Goal: Information Seeking & Learning: Learn about a topic

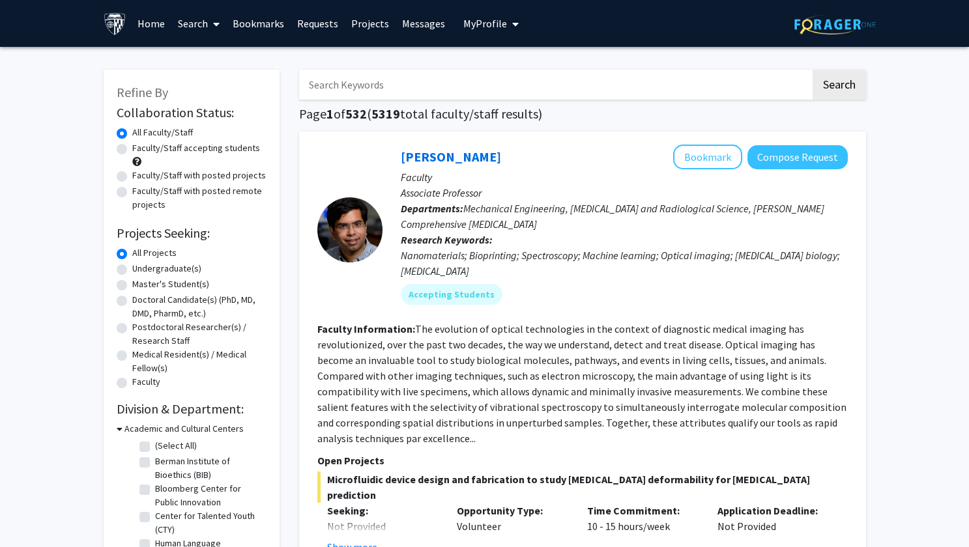
click at [393, 93] on input "Search Keywords" at bounding box center [555, 85] width 512 height 30
type input "dao fu dai"
click at [838, 86] on button "Search" at bounding box center [839, 85] width 53 height 30
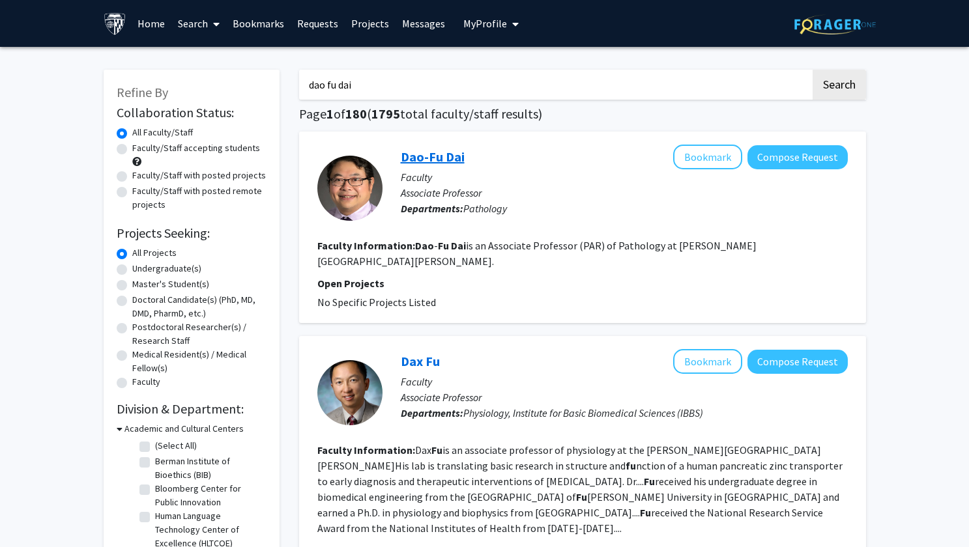
click at [434, 162] on link "Dao-Fu Dai" at bounding box center [433, 157] width 64 height 16
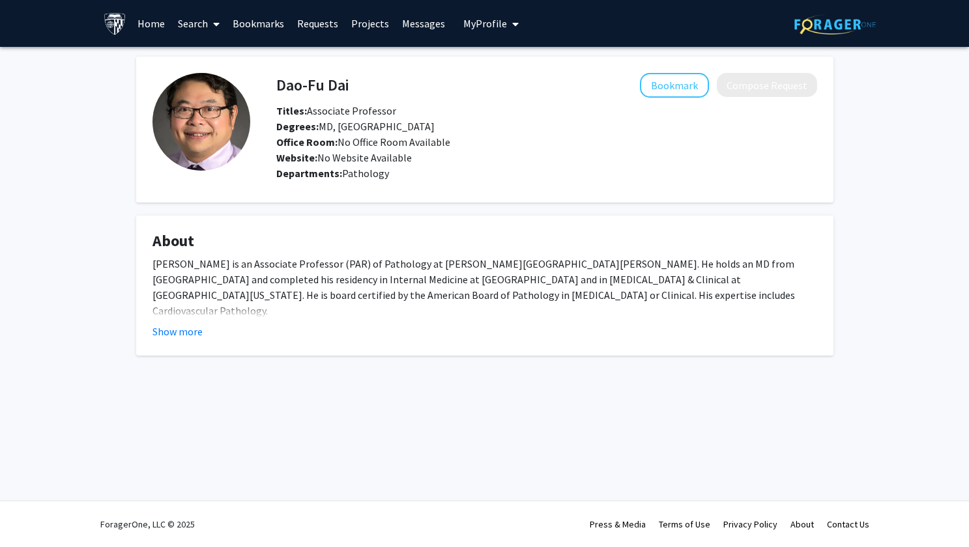
click at [165, 322] on fg-card "About Dao-[PERSON_NAME] is an Associate Professor (PAR) of Pathology at [PERSON…" at bounding box center [484, 286] width 697 height 140
click at [170, 324] on button "Show more" at bounding box center [178, 332] width 50 height 16
click at [190, 324] on button "Show less" at bounding box center [175, 332] width 44 height 16
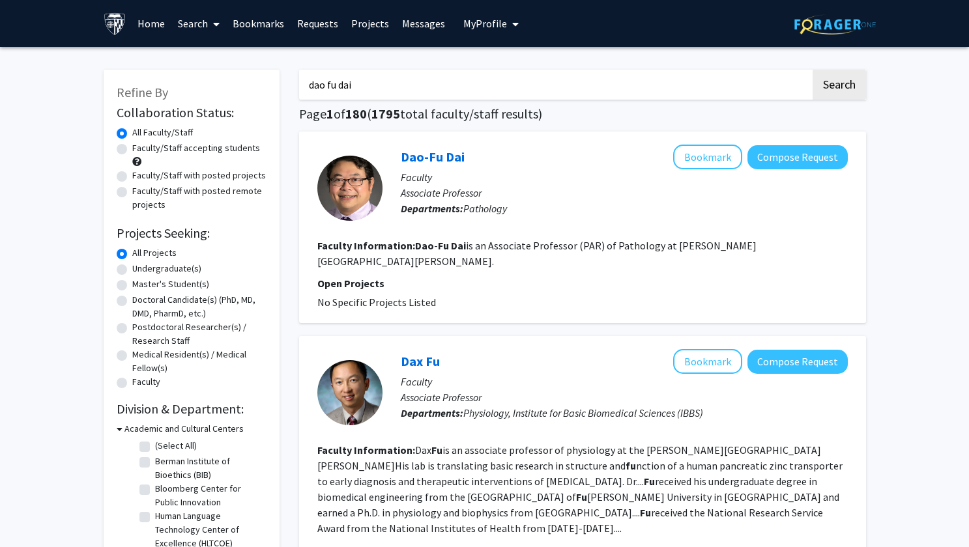
click at [439, 74] on input "dao fu dai" at bounding box center [555, 85] width 512 height 30
click at [838, 86] on button "Search" at bounding box center [839, 85] width 53 height 30
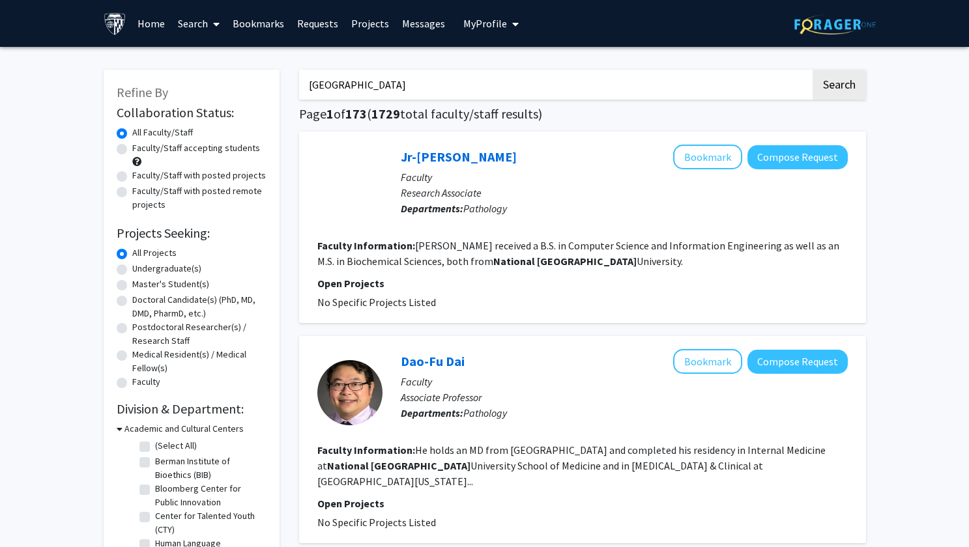
type input "[GEOGRAPHIC_DATA]"
click at [838, 86] on button "Search" at bounding box center [839, 85] width 53 height 30
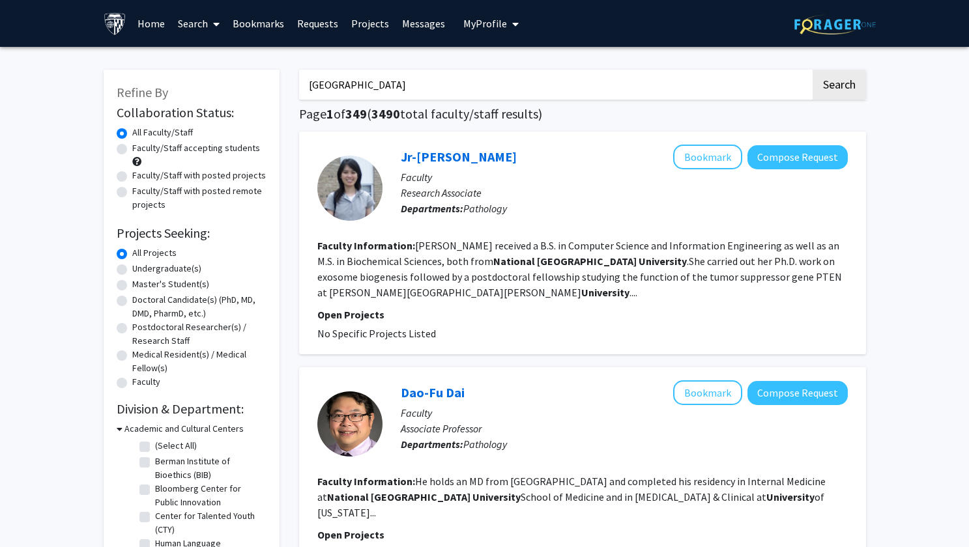
click at [132, 145] on label "Faculty/Staff accepting students" at bounding box center [196, 148] width 128 height 14
click at [132, 145] on input "Faculty/Staff accepting students" at bounding box center [136, 145] width 8 height 8
radio input "true"
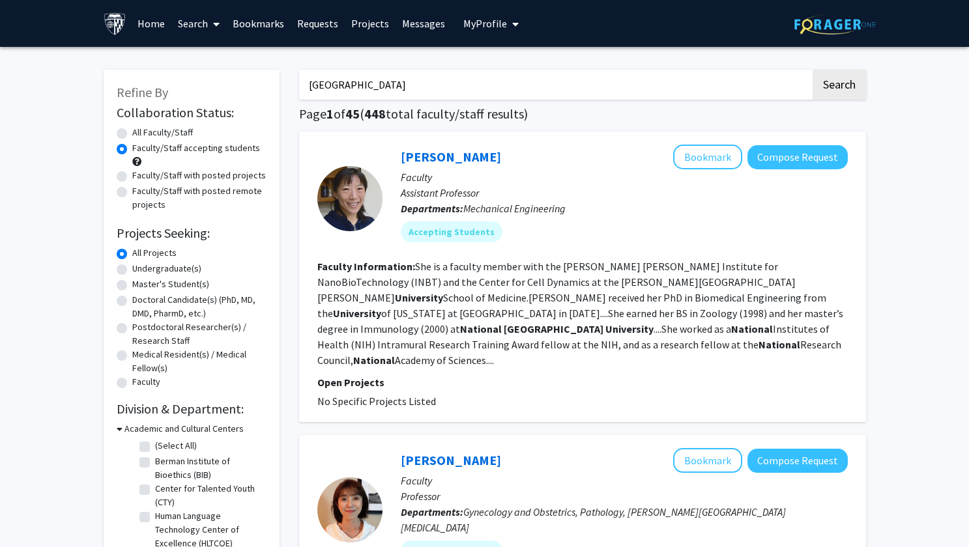
click at [132, 269] on label "Undergraduate(s)" at bounding box center [166, 269] width 69 height 14
click at [132, 269] on input "Undergraduate(s)" at bounding box center [136, 266] width 8 height 8
radio input "true"
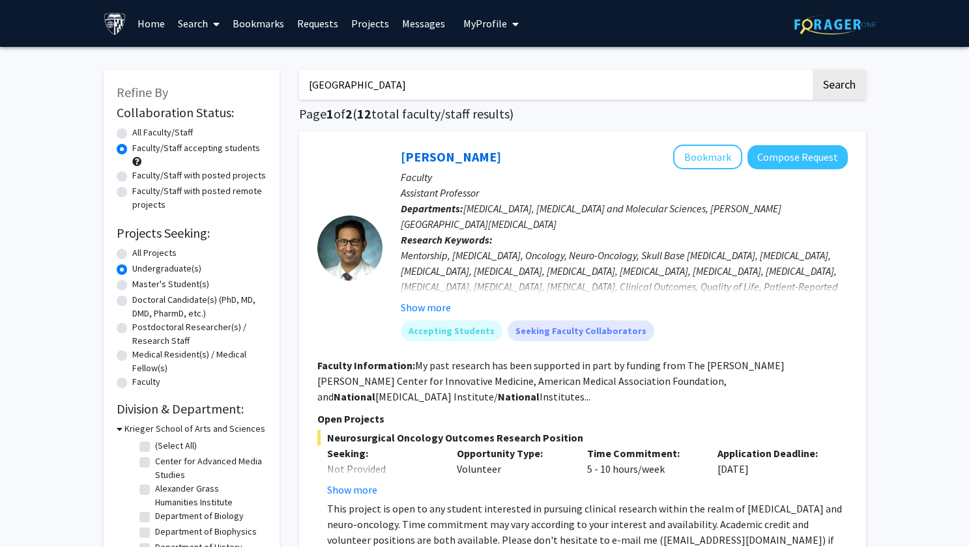
click at [132, 270] on label "Undergraduate(s)" at bounding box center [166, 269] width 69 height 14
click at [132, 270] on input "Undergraduate(s)" at bounding box center [136, 266] width 8 height 8
click at [132, 256] on label "All Projects" at bounding box center [154, 253] width 44 height 14
click at [132, 255] on input "All Projects" at bounding box center [136, 250] width 8 height 8
radio input "true"
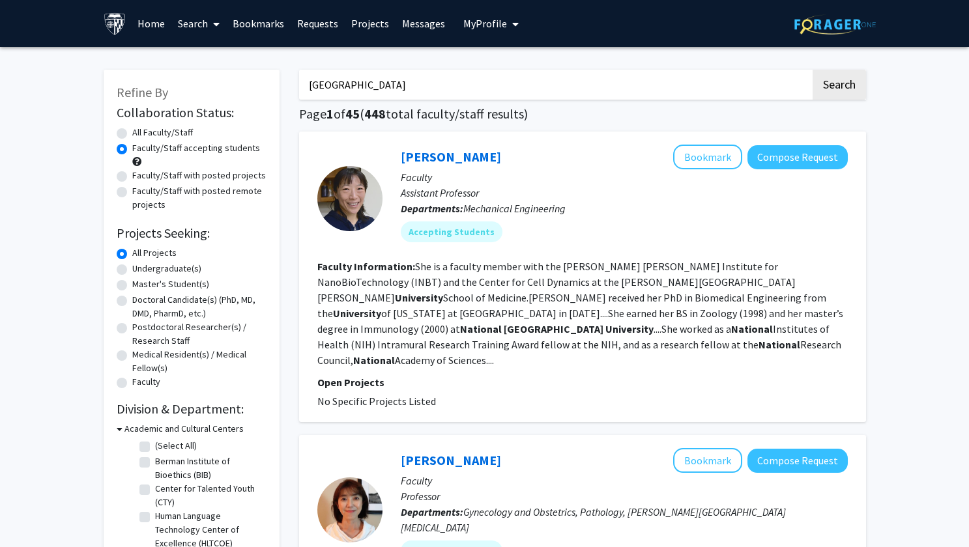
click at [447, 81] on input "[GEOGRAPHIC_DATA]" at bounding box center [555, 85] width 512 height 30
click at [838, 86] on button "Search" at bounding box center [839, 85] width 53 height 30
radio input "true"
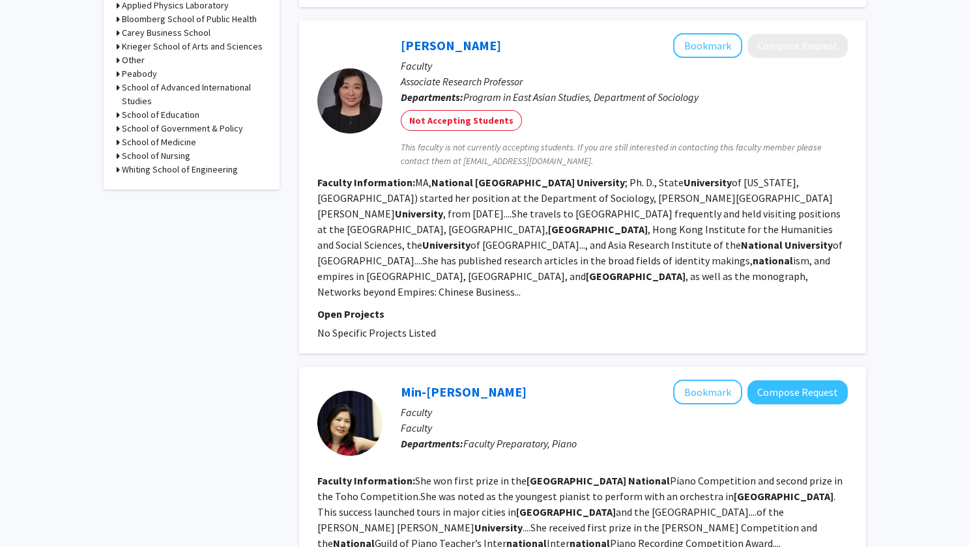
scroll to position [394, 0]
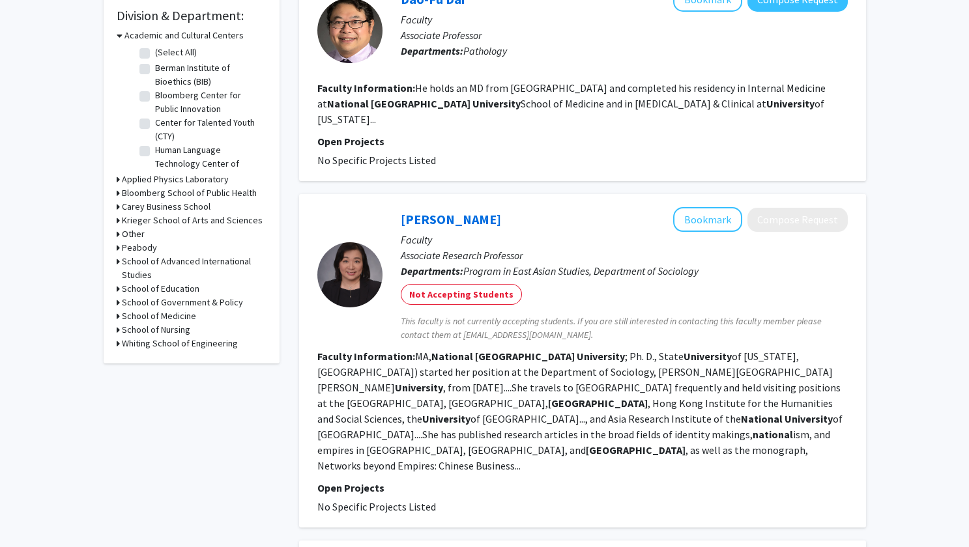
click at [160, 317] on h3 "School of Medicine" at bounding box center [159, 317] width 74 height 14
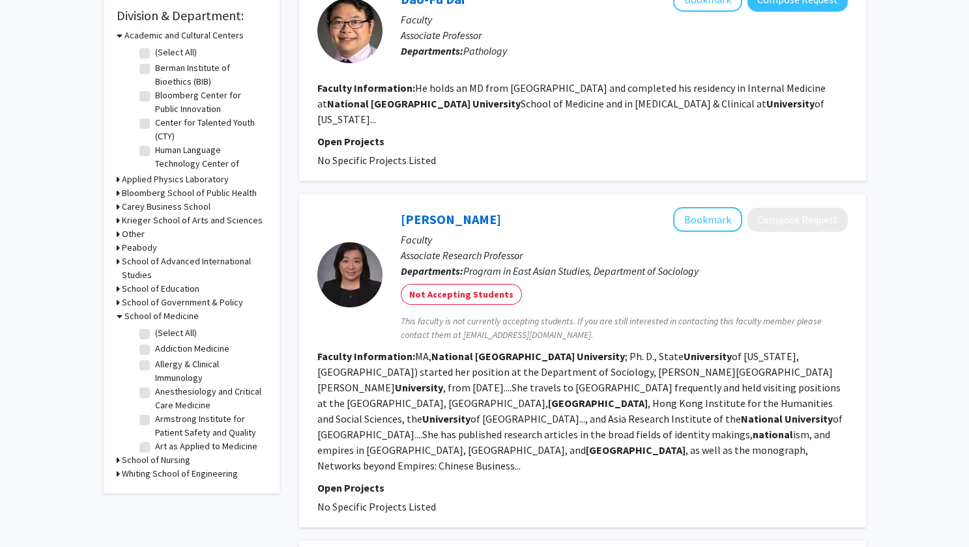
click at [155, 333] on label "(Select All)" at bounding box center [176, 334] width 42 height 14
click at [155, 333] on input "(Select All)" at bounding box center [159, 331] width 8 height 8
checkbox input "true"
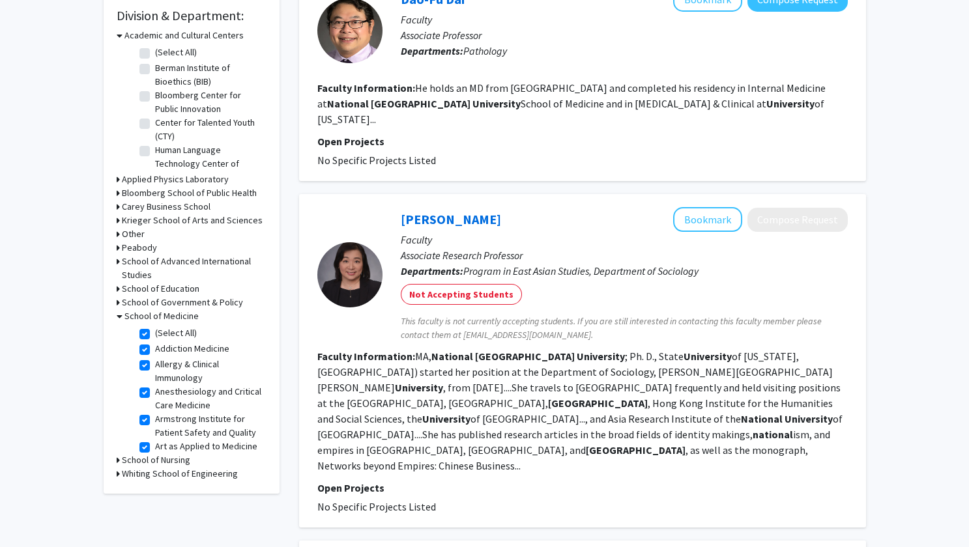
checkbox input "true"
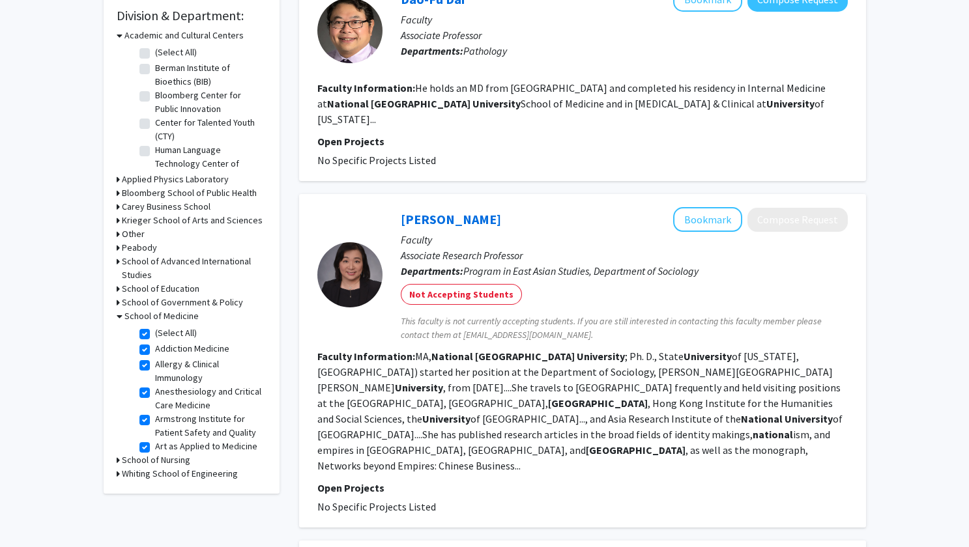
checkbox input "true"
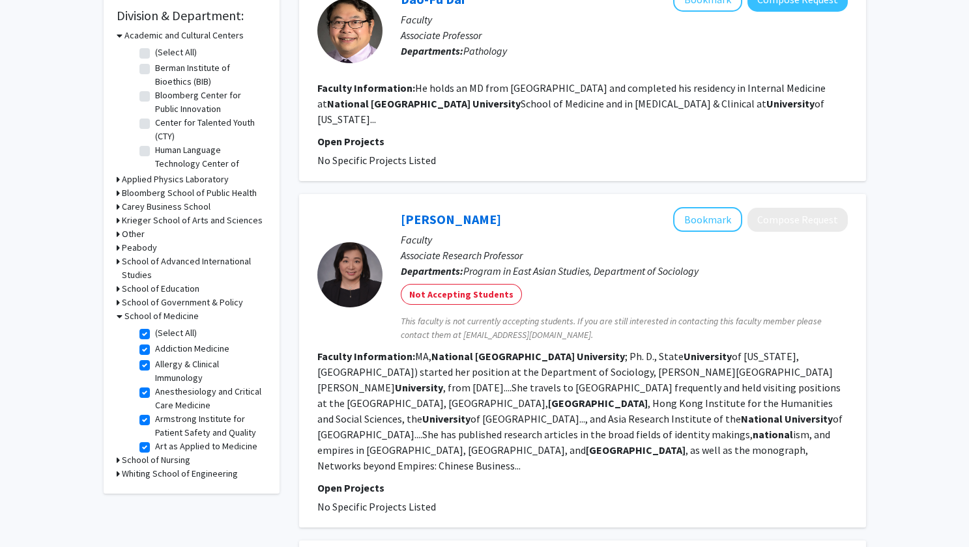
checkbox input "true"
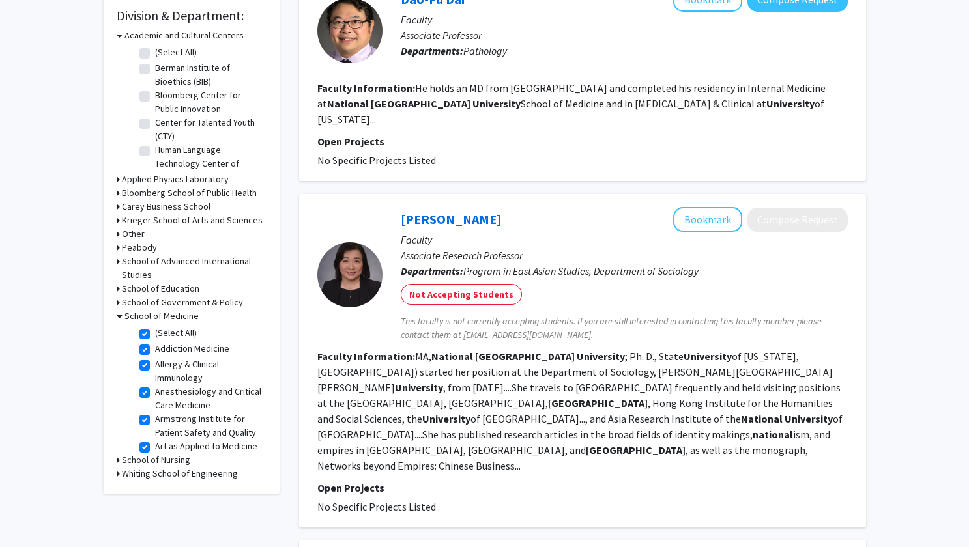
checkbox input "true"
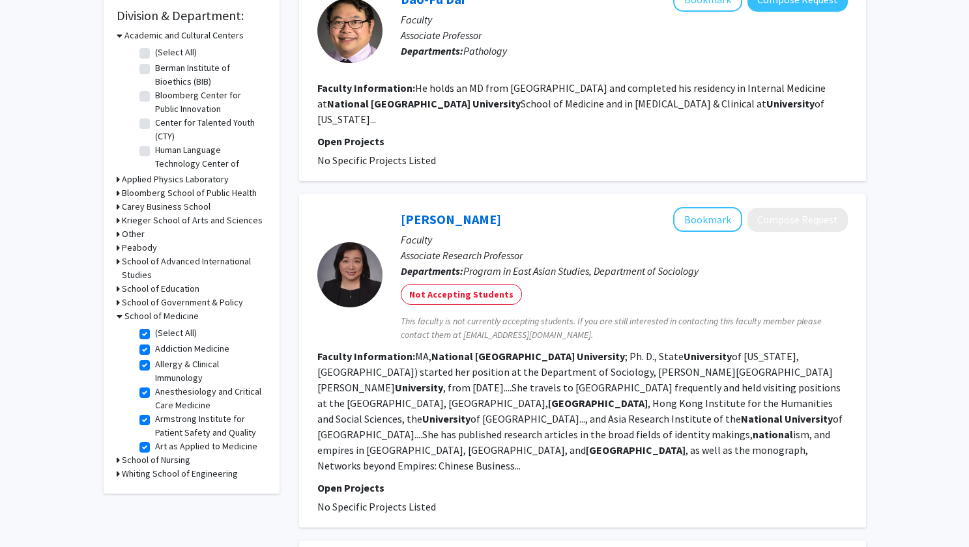
checkbox input "true"
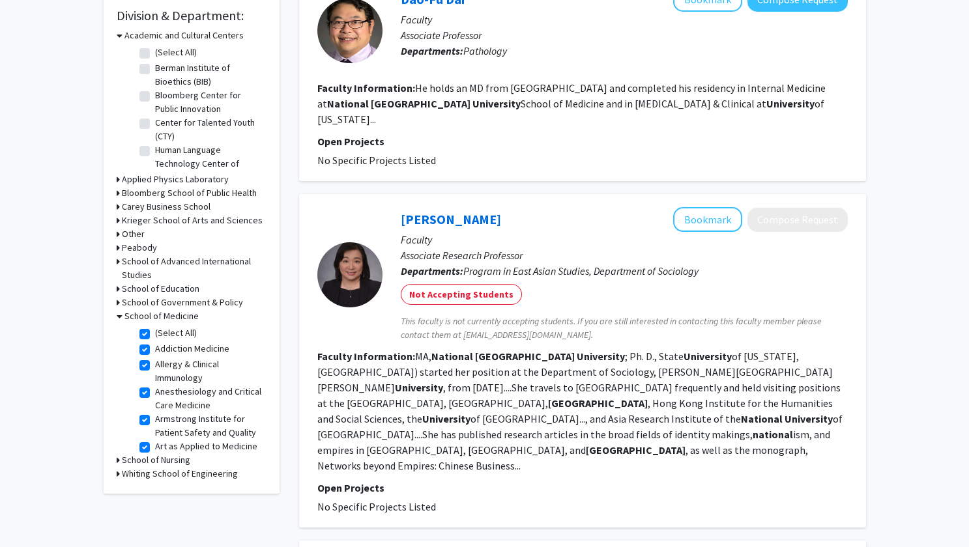
checkbox input "true"
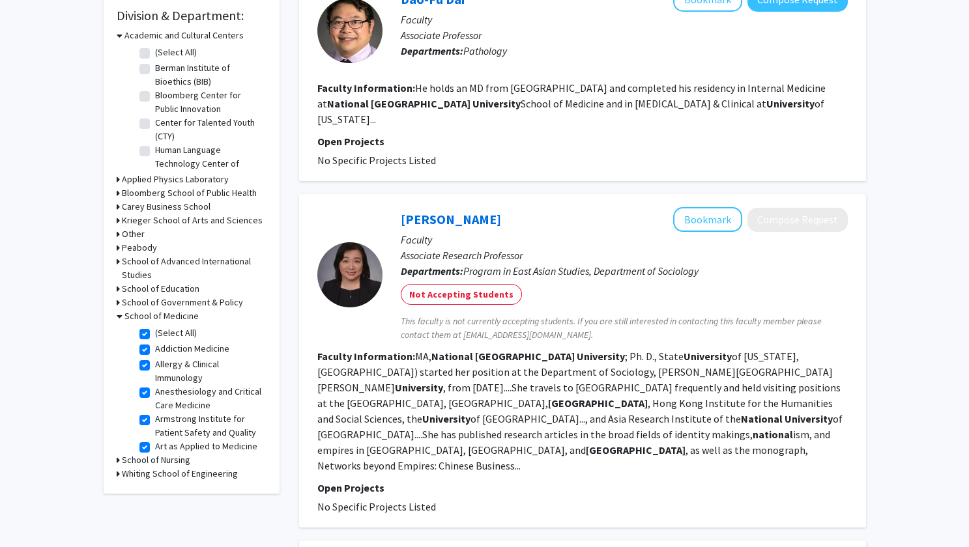
checkbox input "true"
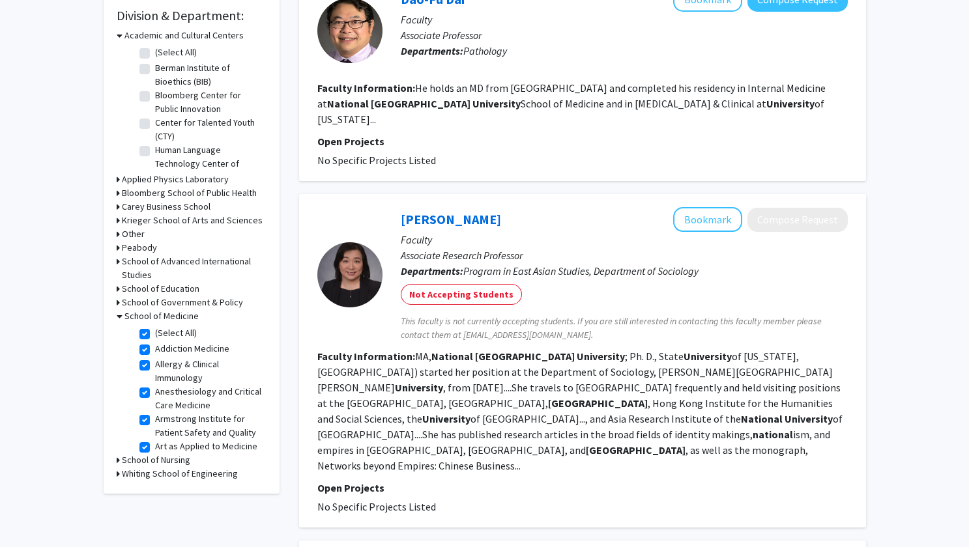
checkbox input "true"
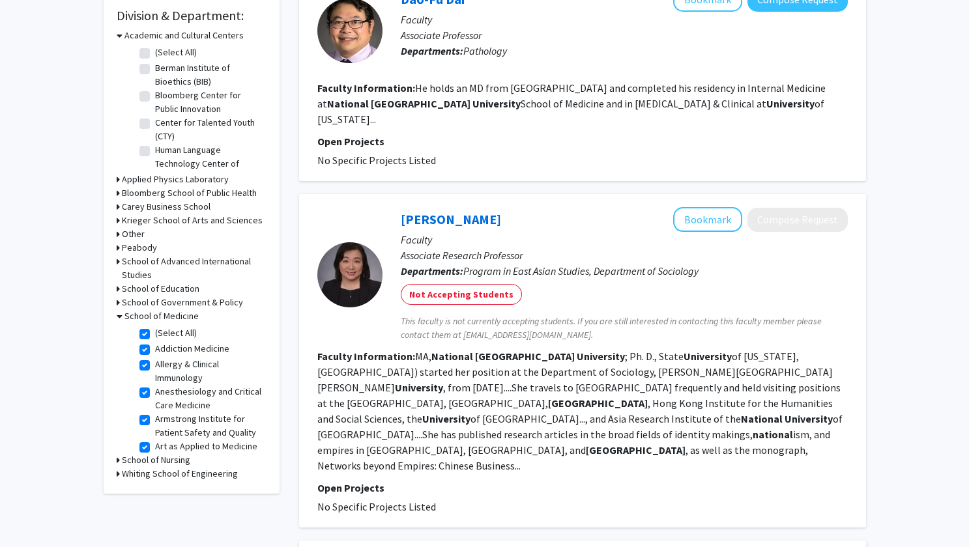
checkbox input "true"
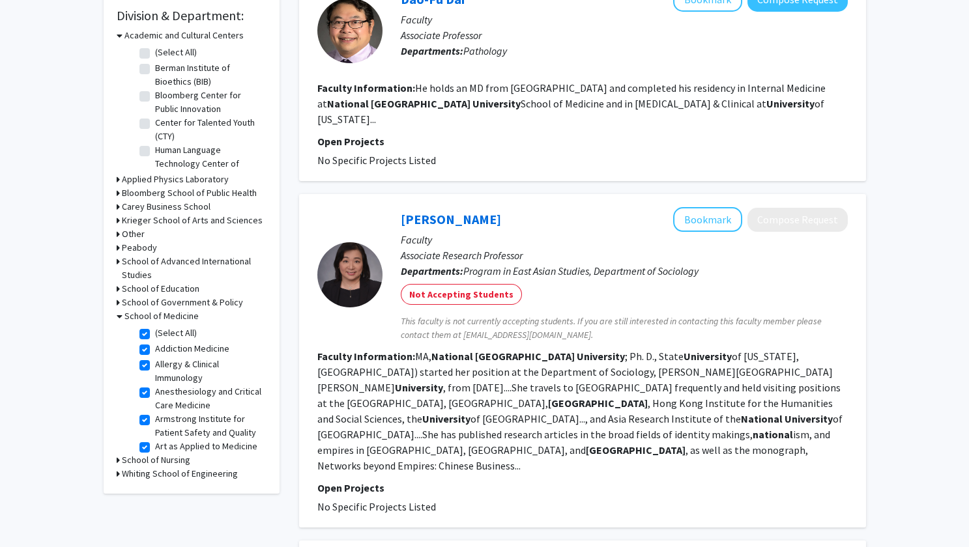
checkbox input "true"
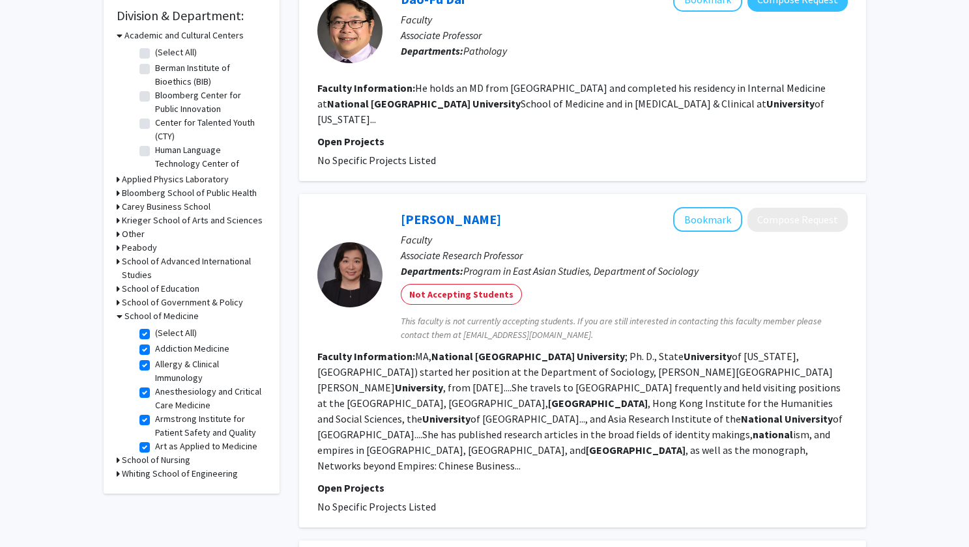
checkbox input "true"
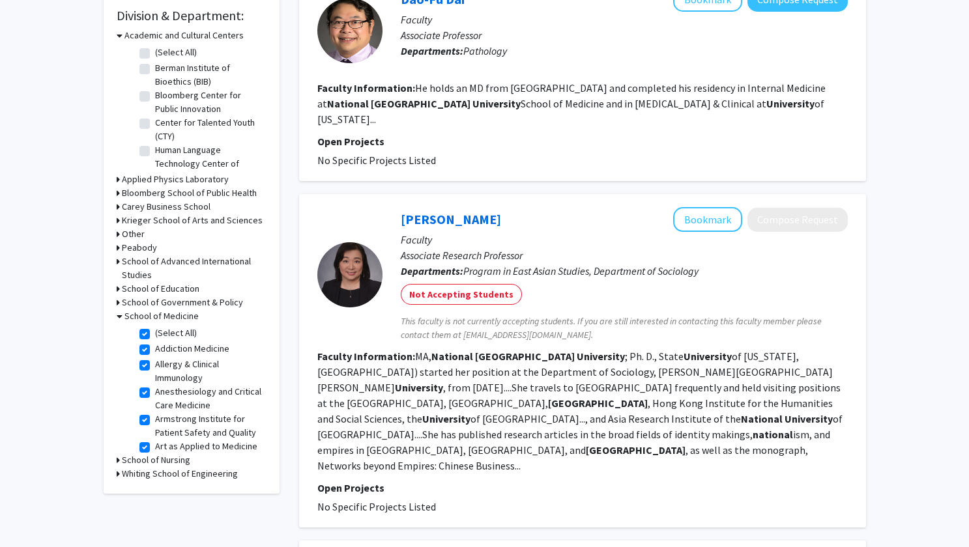
checkbox input "true"
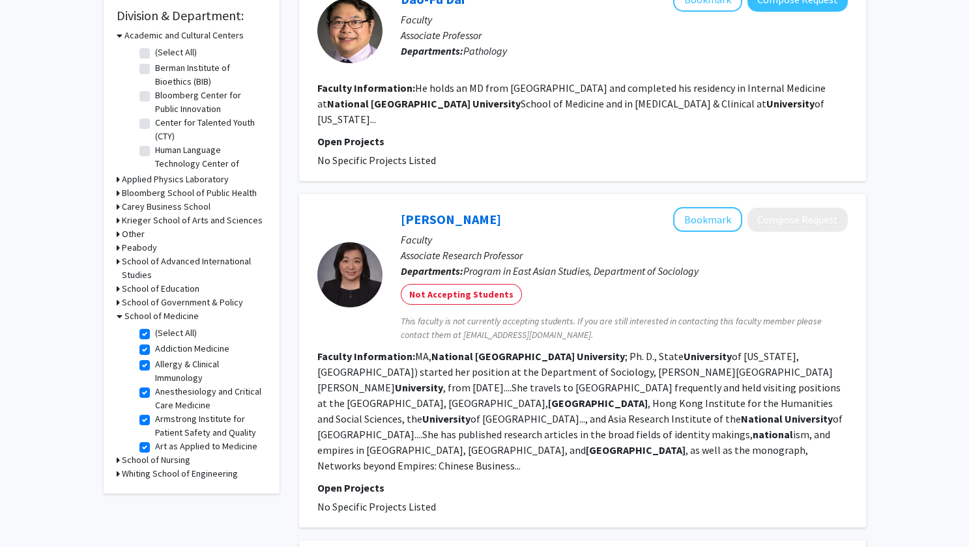
checkbox input "true"
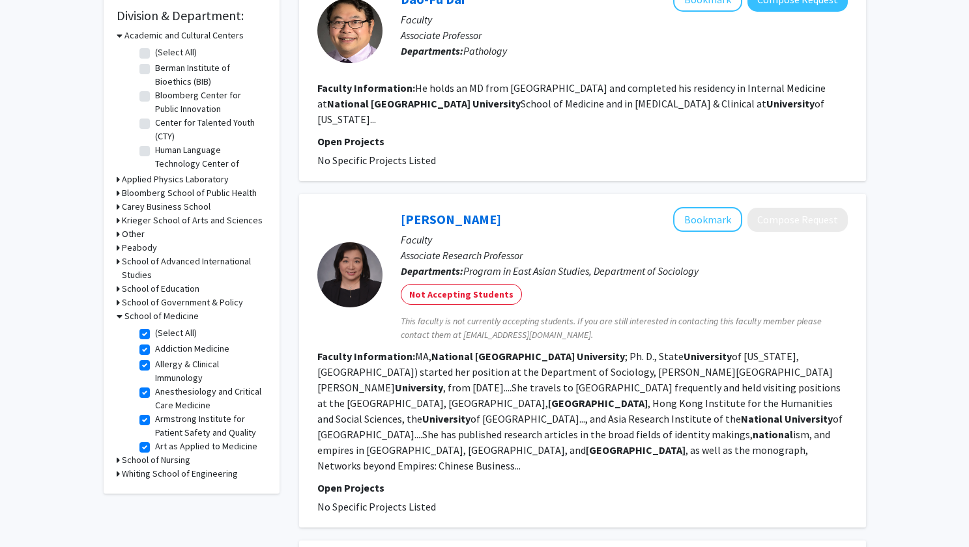
checkbox input "true"
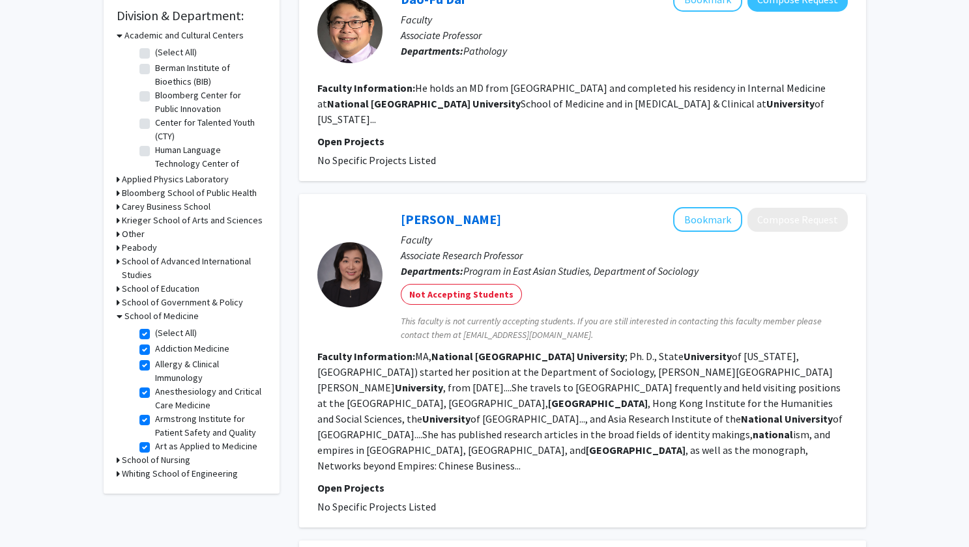
checkbox input "true"
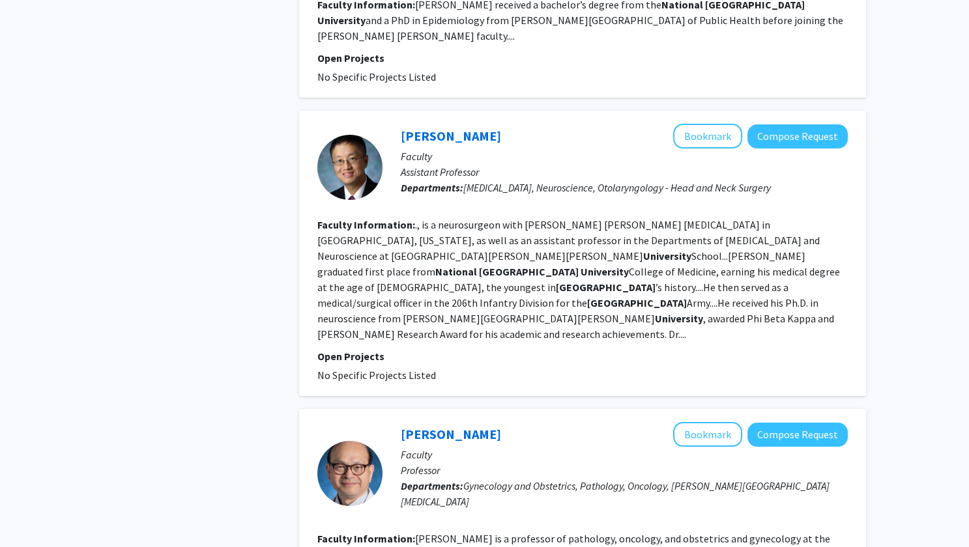
scroll to position [1638, 0]
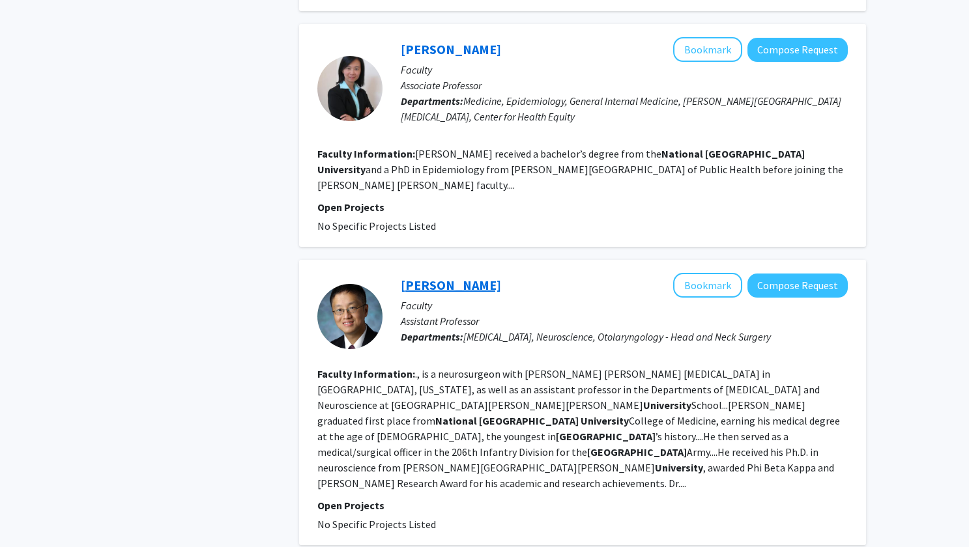
click at [427, 277] on link "[PERSON_NAME]" at bounding box center [451, 285] width 100 height 16
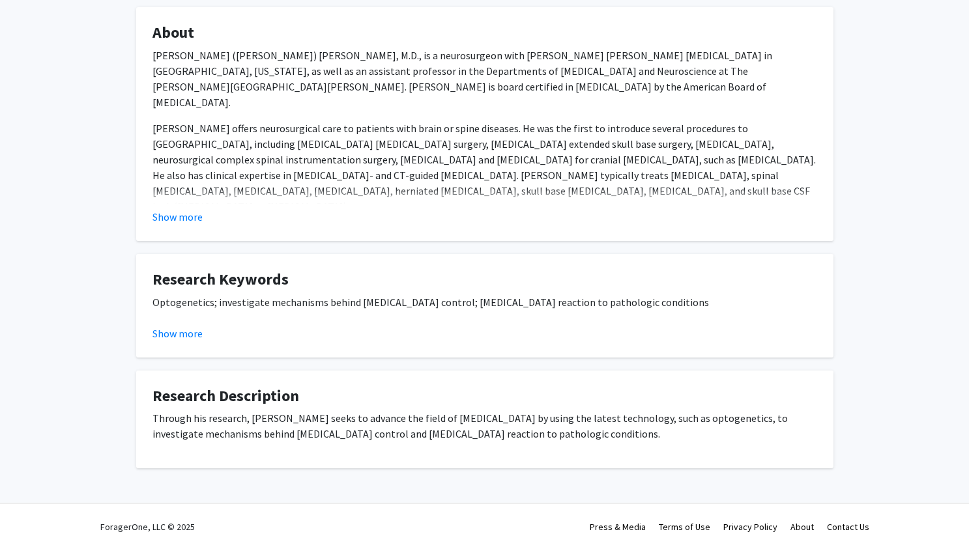
scroll to position [209, 0]
click at [176, 218] on button "Show more" at bounding box center [178, 217] width 50 height 16
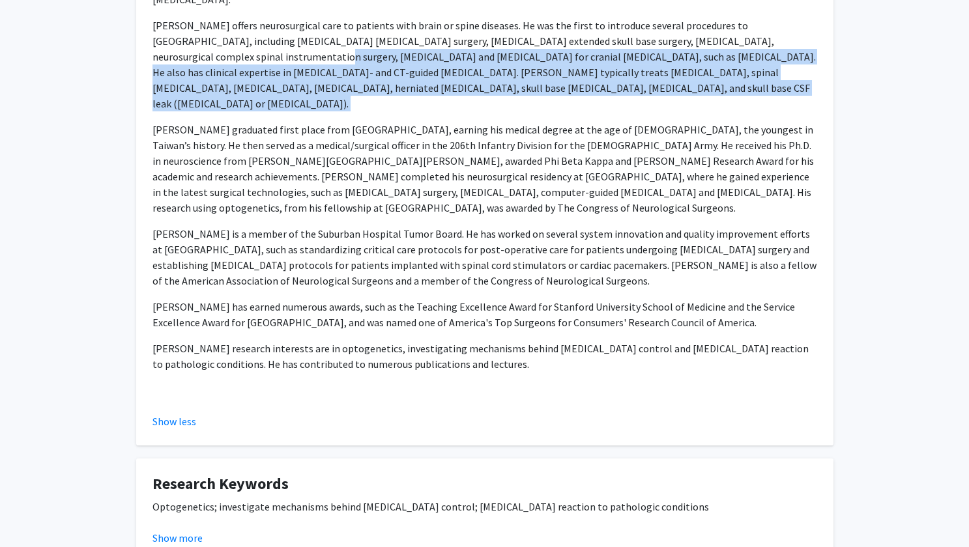
scroll to position [310, 0]
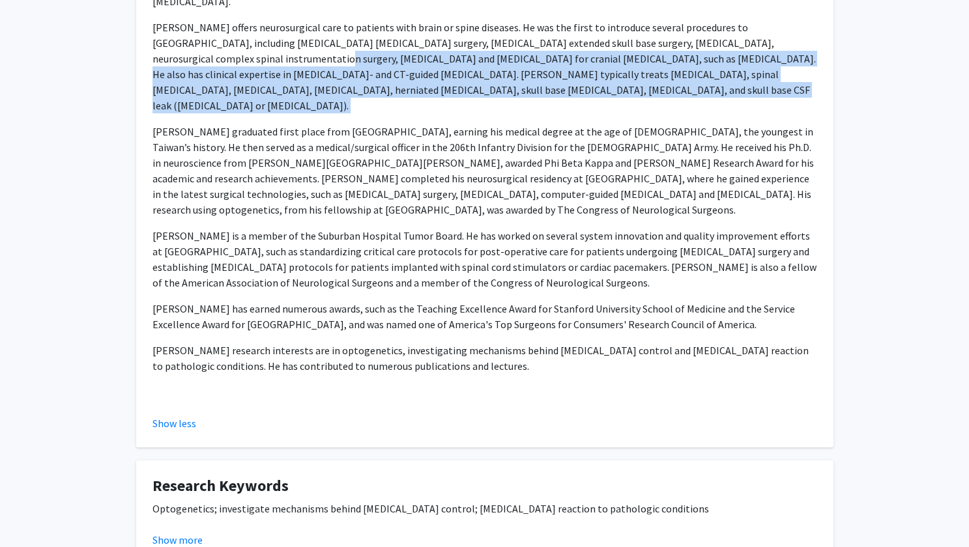
drag, startPoint x: 925, startPoint y: 25, endPoint x: 967, endPoint y: 78, distance: 67.3
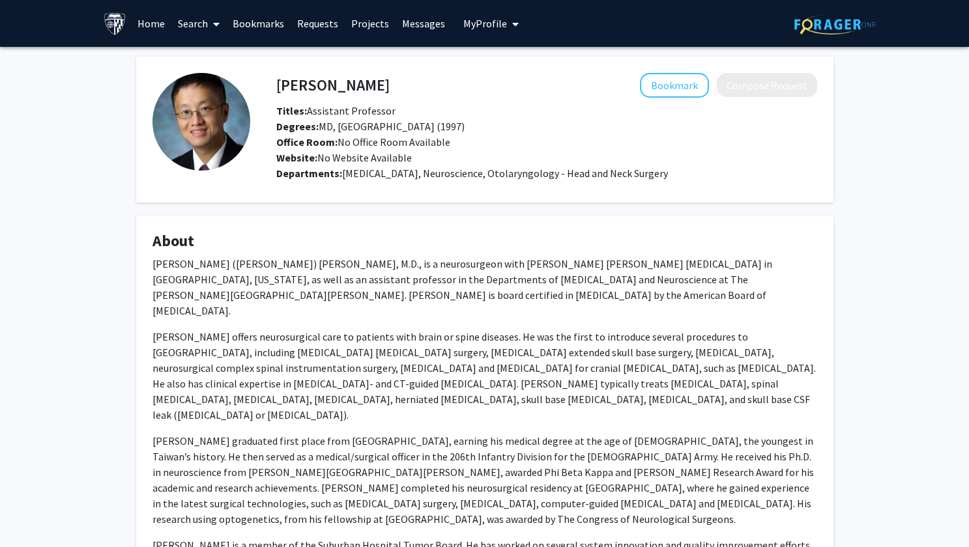
scroll to position [0, 0]
click at [324, 78] on h4 "[PERSON_NAME]" at bounding box center [332, 85] width 113 height 24
copy h4 "[PERSON_NAME]"
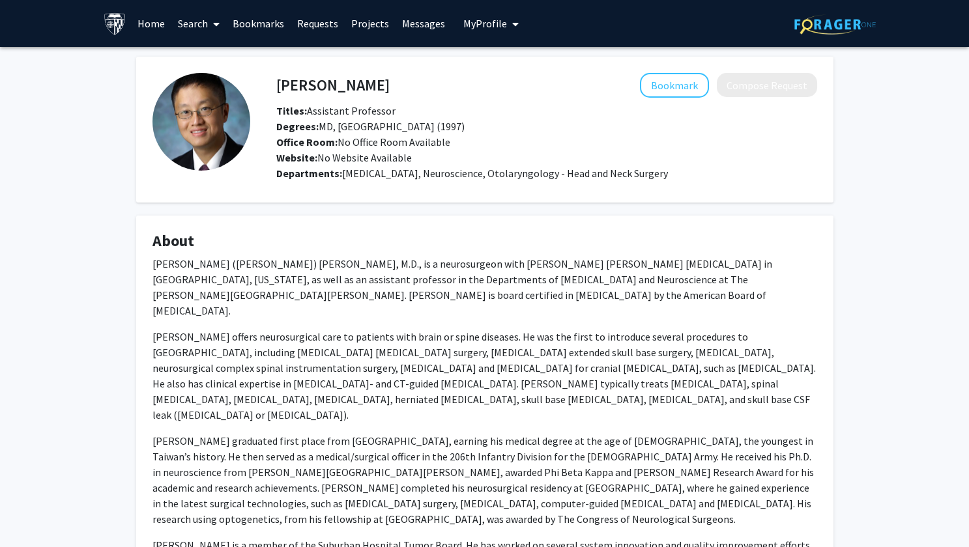
click at [345, 292] on p "[PERSON_NAME] ([PERSON_NAME]) [PERSON_NAME], M.D., is a neurosurgeon with [PERS…" at bounding box center [485, 287] width 665 height 63
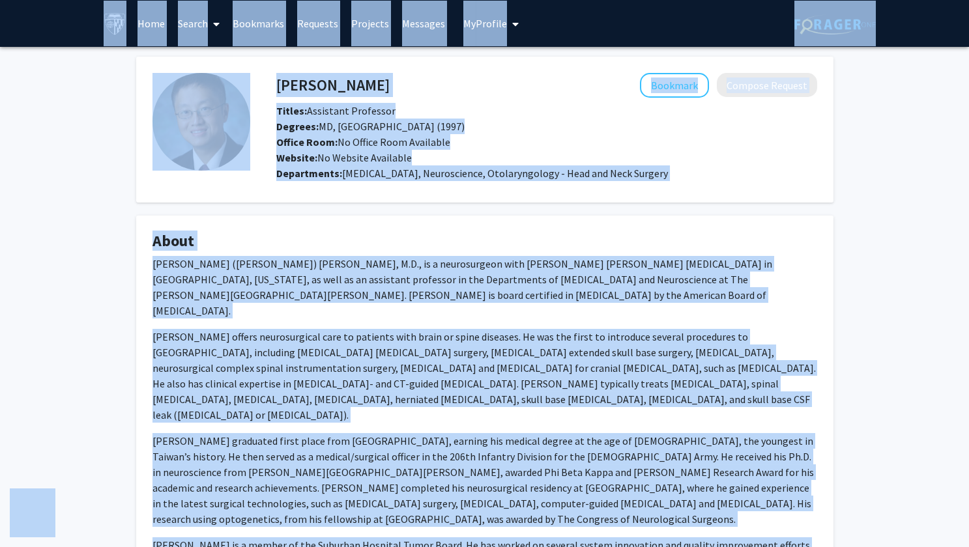
click at [295, 263] on p "[PERSON_NAME] ([PERSON_NAME]) [PERSON_NAME], M.D., is a neurosurgeon with [PERS…" at bounding box center [485, 287] width 665 height 63
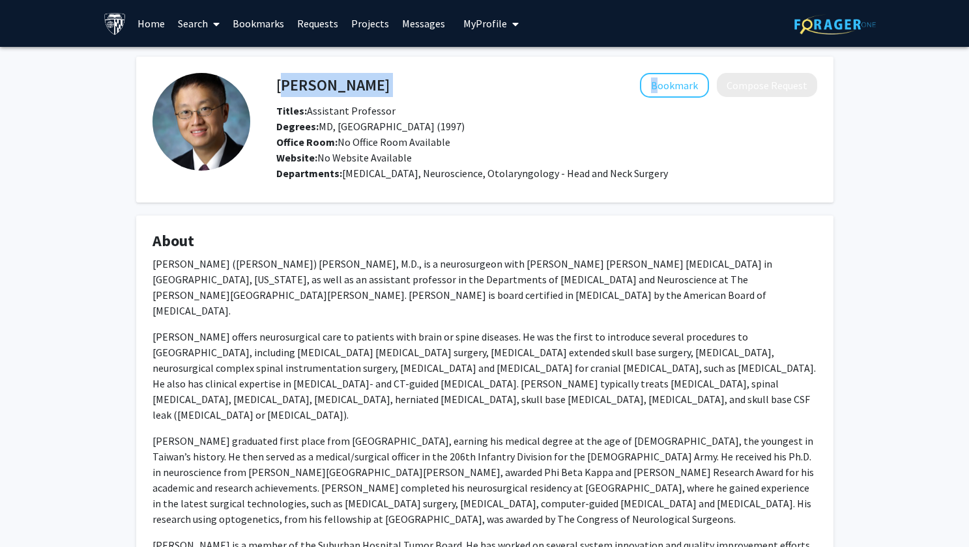
drag, startPoint x: 278, startPoint y: 87, endPoint x: 391, endPoint y: 87, distance: 112.8
click at [391, 87] on div "[PERSON_NAME] Bookmark Compose Request" at bounding box center [547, 85] width 561 height 25
copy div "[PERSON_NAME]"
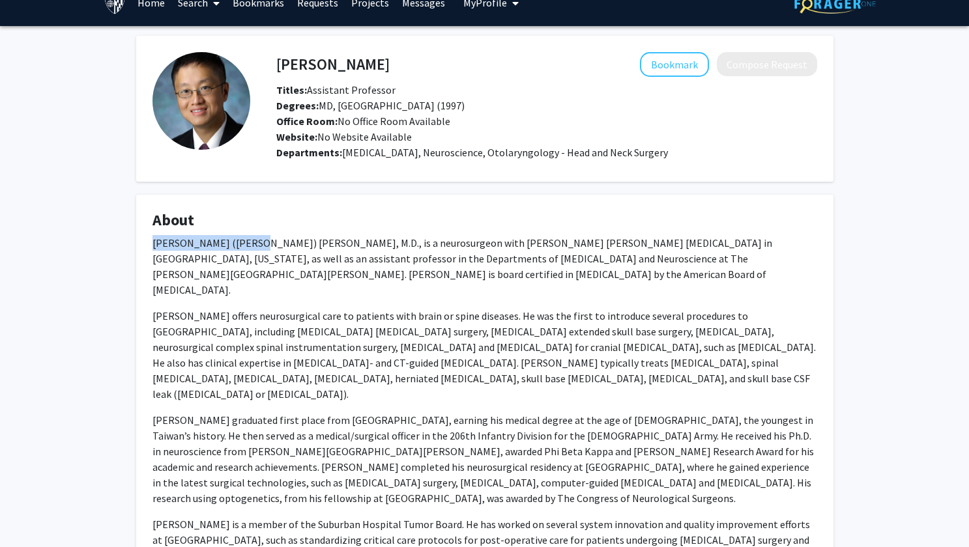
drag, startPoint x: 152, startPoint y: 241, endPoint x: 248, endPoint y: 239, distance: 95.8
click at [248, 239] on p "[PERSON_NAME] ([PERSON_NAME]) [PERSON_NAME], M.D., is a neurosurgeon with [PERS…" at bounding box center [485, 266] width 665 height 63
copy p "[PERSON_NAME] ([PERSON_NAME]) [PERSON_NAME]"
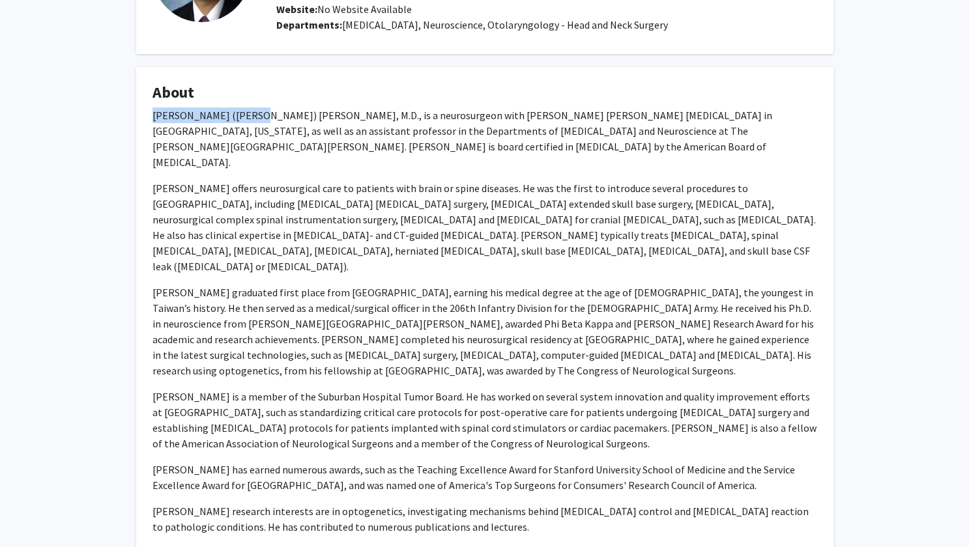
scroll to position [149, 0]
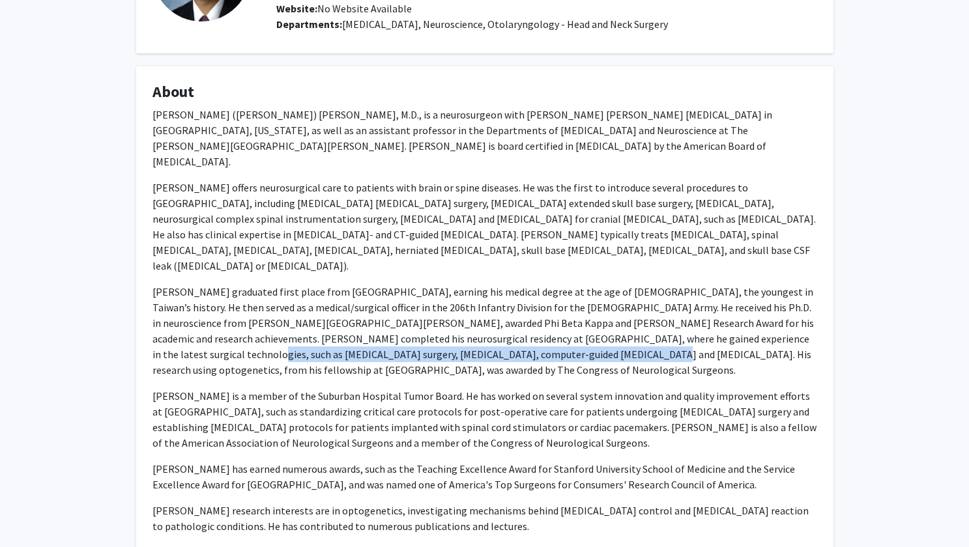
drag, startPoint x: 729, startPoint y: 301, endPoint x: 465, endPoint y: 320, distance: 264.6
click at [466, 320] on p "[PERSON_NAME] graduated first place from [GEOGRAPHIC_DATA], earning his medical…" at bounding box center [485, 331] width 665 height 94
copy p "[MEDICAL_DATA] surgery, [MEDICAL_DATA], computer-guided [MEDICAL_DATA]"
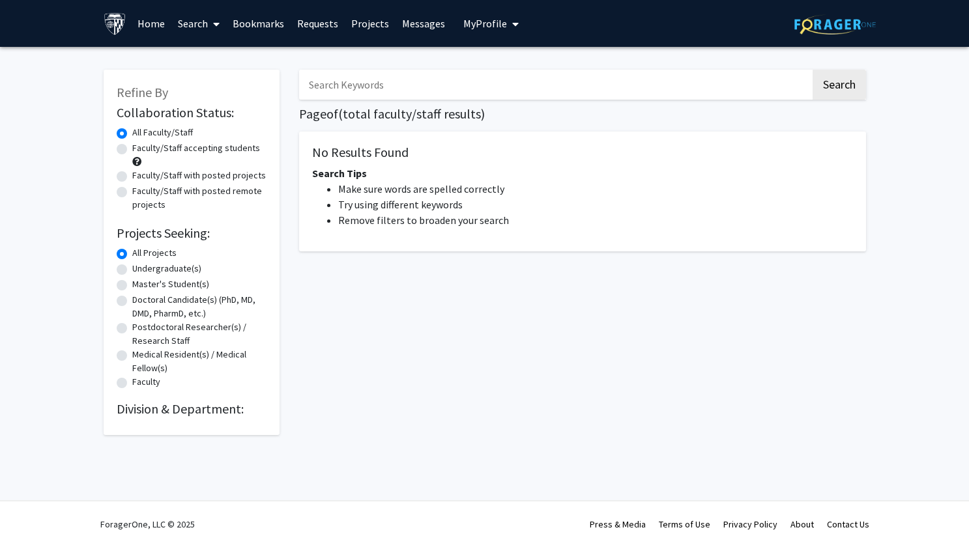
click at [347, 88] on input "Search Keywords" at bounding box center [555, 85] width 512 height 30
type input "national [GEOGRAPHIC_DATA]"
click at [838, 86] on button "Search" at bounding box center [839, 85] width 53 height 30
click at [856, 87] on button "Search" at bounding box center [839, 85] width 53 height 30
click at [806, 24] on img at bounding box center [834, 24] width 81 height 20
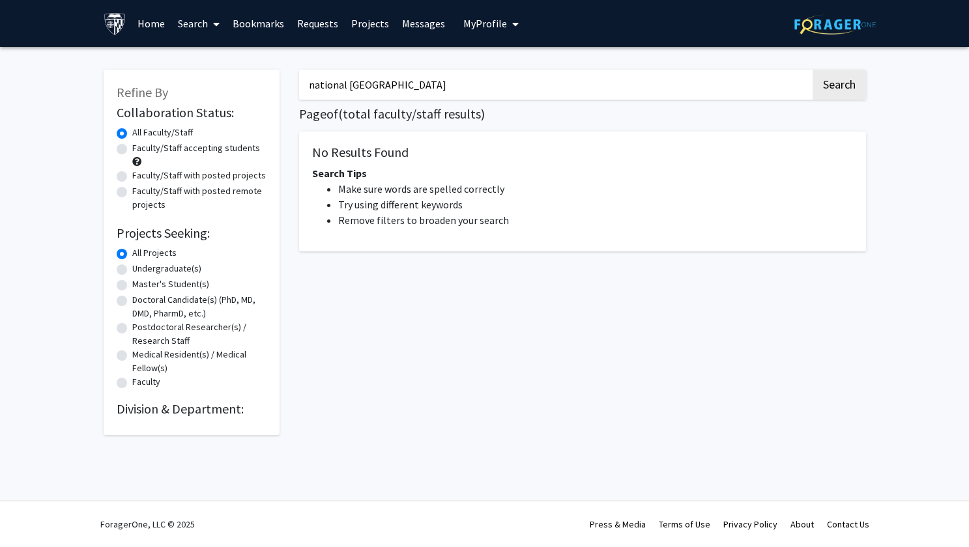
click at [114, 31] on img at bounding box center [115, 23] width 23 height 23
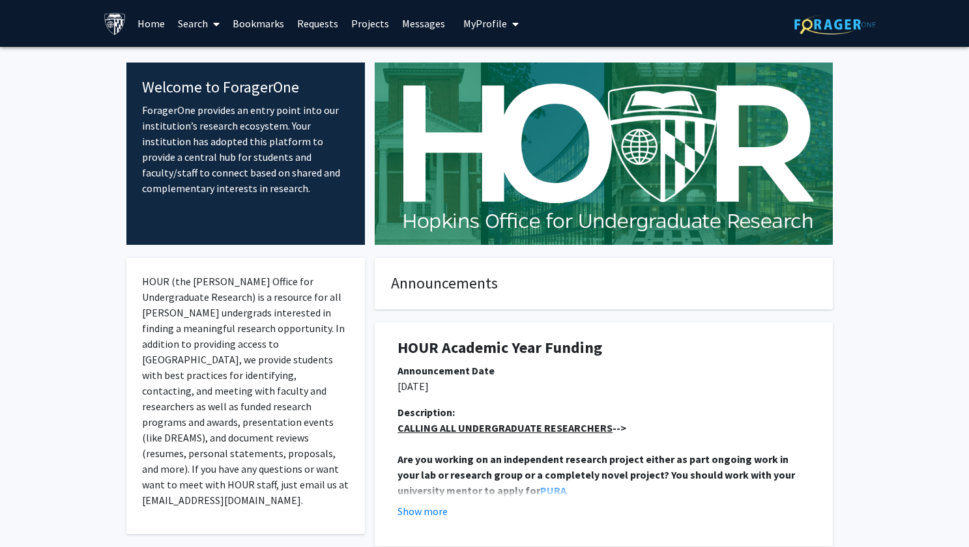
click at [182, 16] on link "Search" at bounding box center [198, 24] width 55 height 46
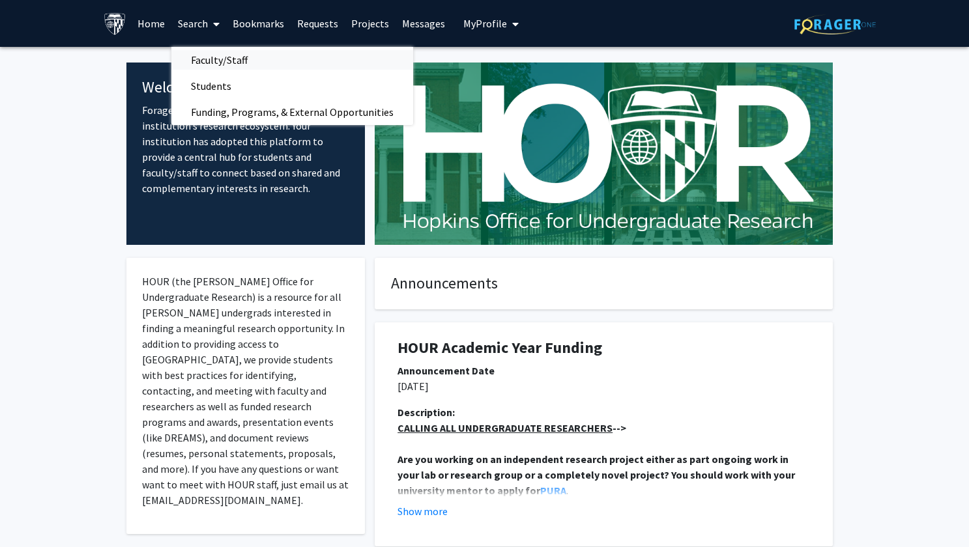
click at [206, 58] on span "Faculty/Staff" at bounding box center [219, 60] width 96 height 26
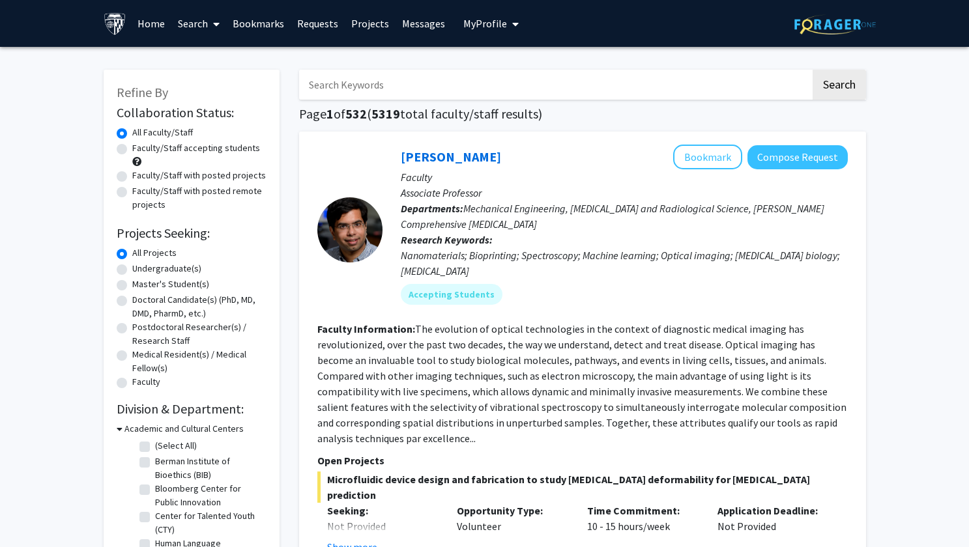
click at [360, 84] on input "Search Keywords" at bounding box center [555, 85] width 512 height 30
type input "national [GEOGRAPHIC_DATA]"
click at [838, 86] on button "Search" at bounding box center [839, 85] width 53 height 30
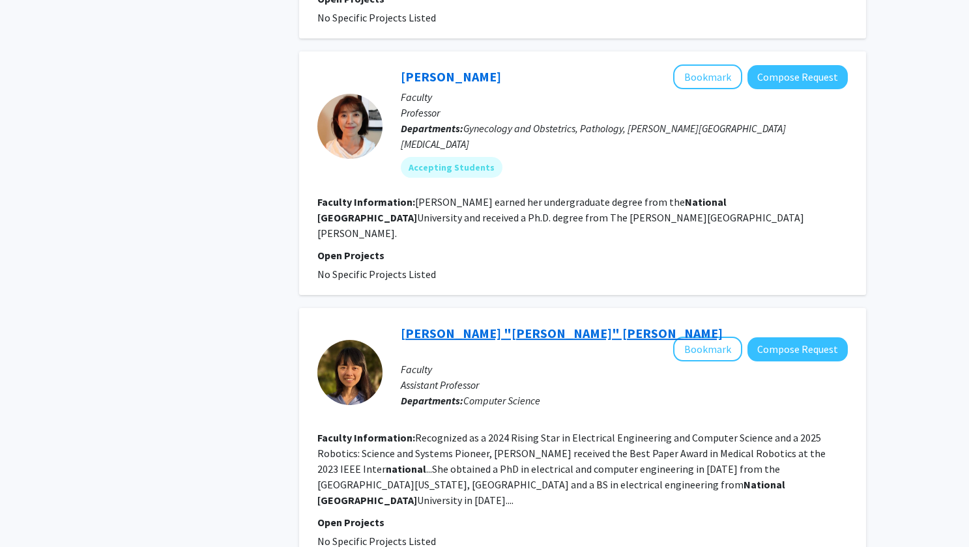
scroll to position [1814, 0]
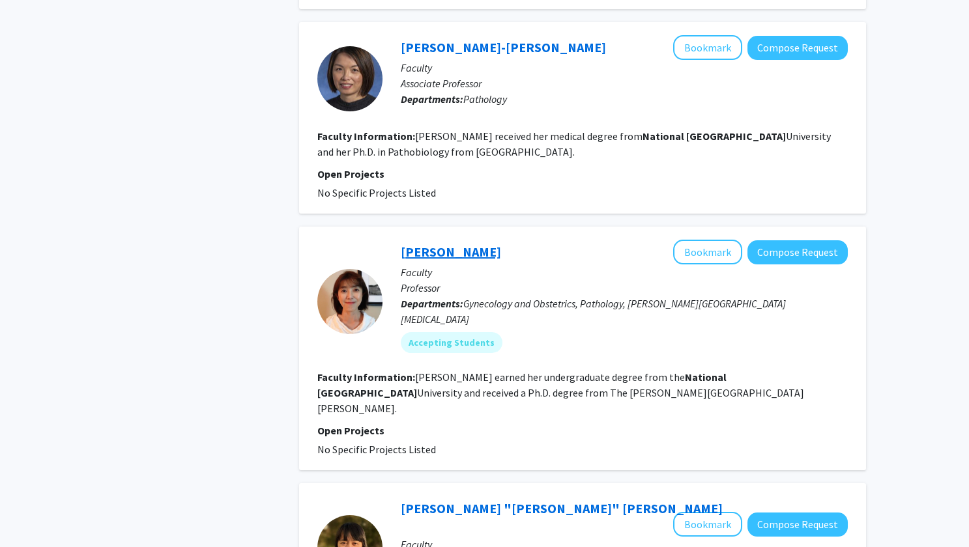
click at [443, 244] on link "[PERSON_NAME]" at bounding box center [451, 252] width 100 height 16
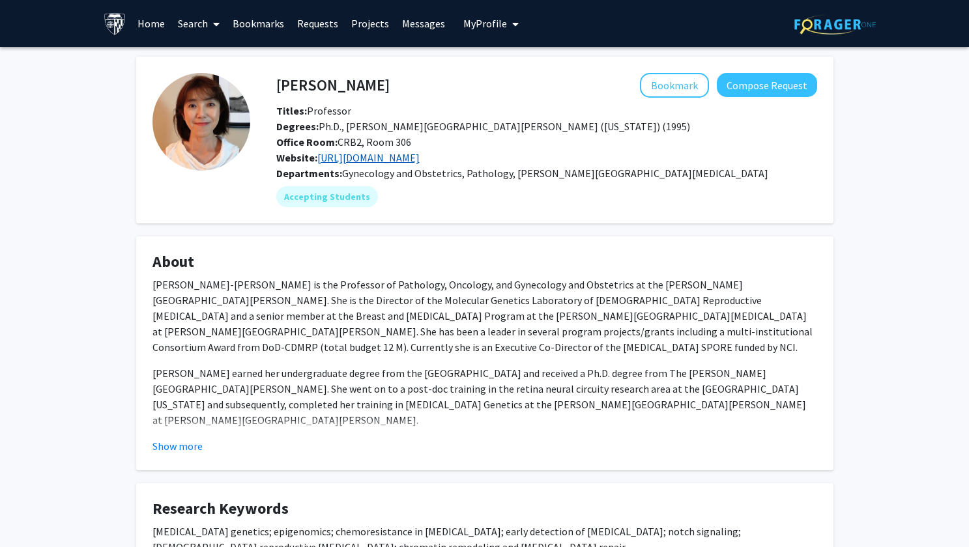
click at [400, 160] on link "http://www.gynecologycancer.org/" at bounding box center [368, 157] width 102 height 13
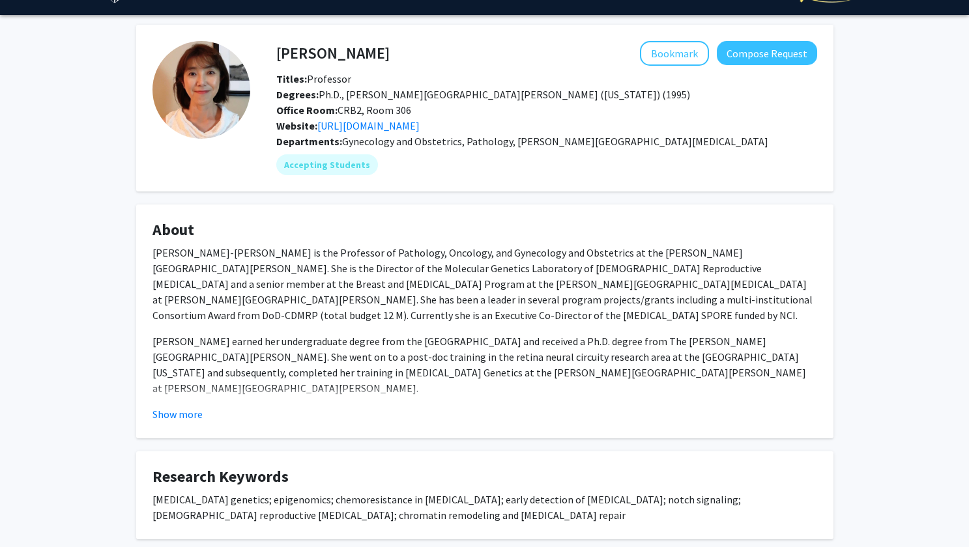
scroll to position [32, 0]
click at [180, 414] on button "Show more" at bounding box center [178, 415] width 50 height 16
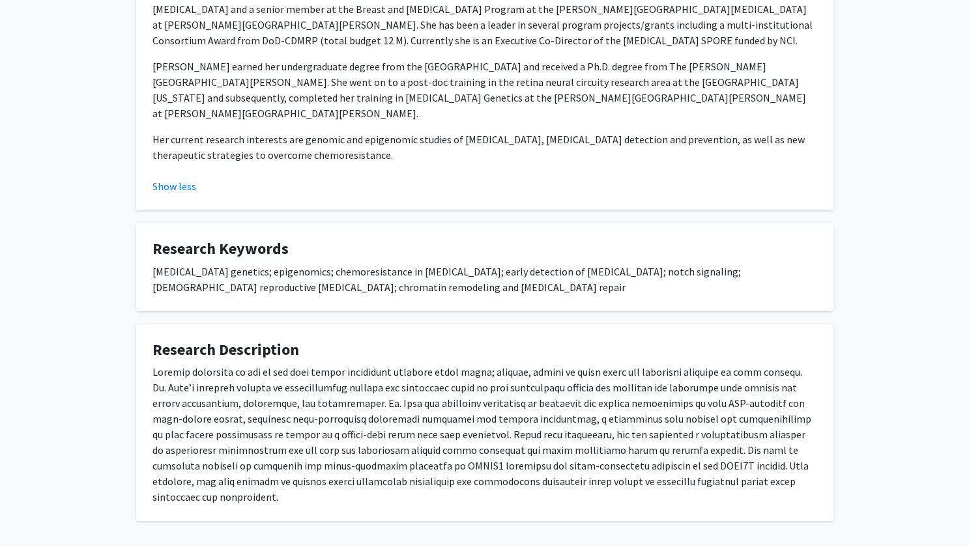
scroll to position [308, 0]
click at [209, 370] on div at bounding box center [485, 434] width 665 height 141
click at [448, 364] on div at bounding box center [485, 434] width 665 height 141
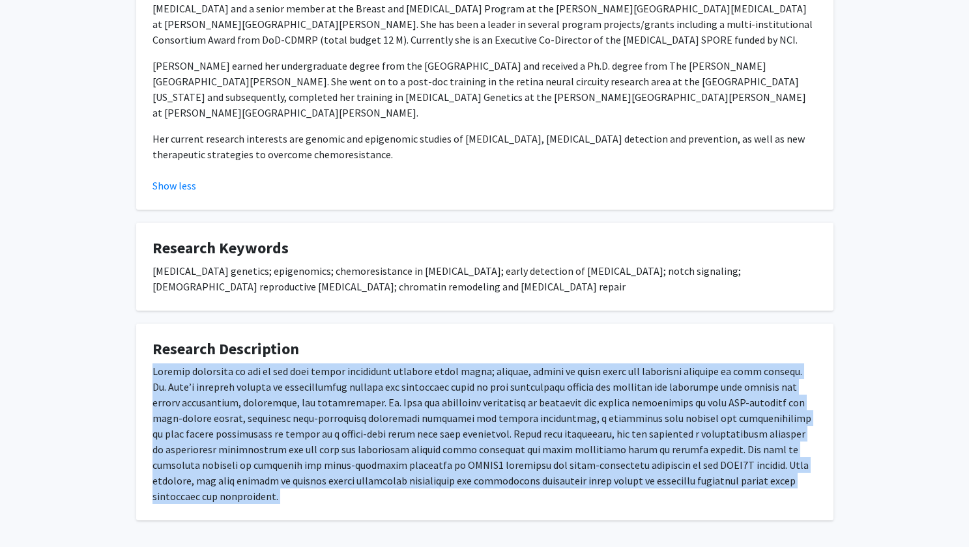
click at [448, 364] on div at bounding box center [485, 434] width 665 height 141
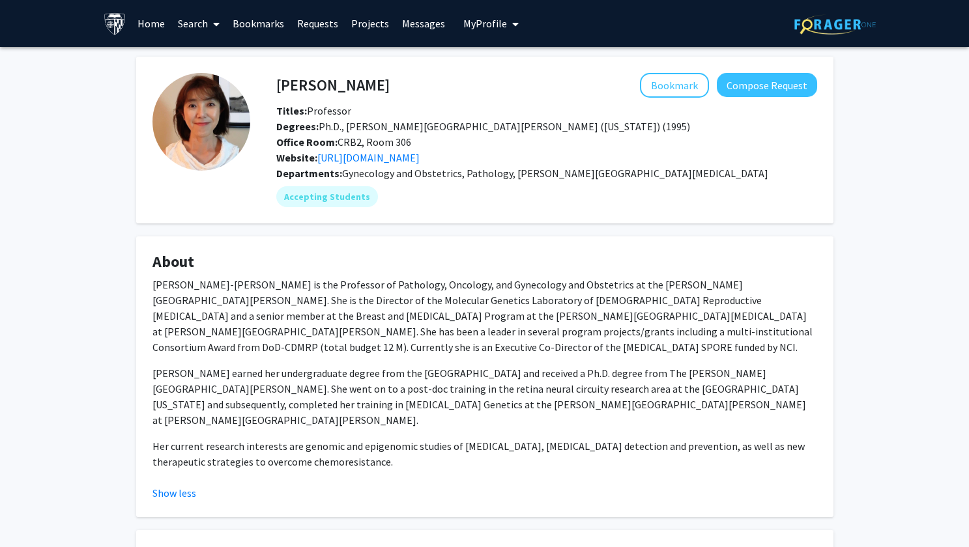
scroll to position [0, 0]
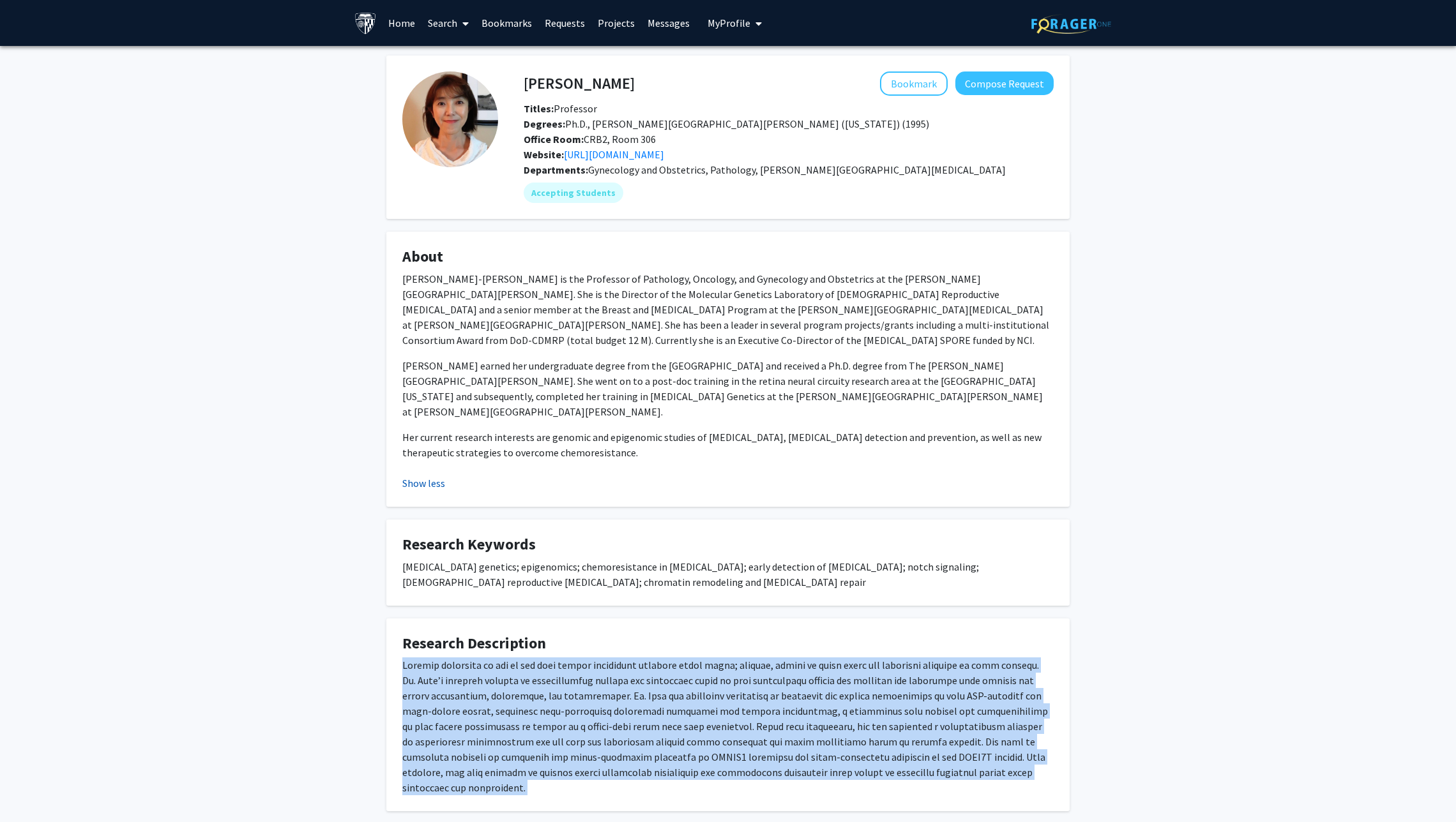
click at [414, 476] on button "Show less" at bounding box center [424, 484] width 43 height 16
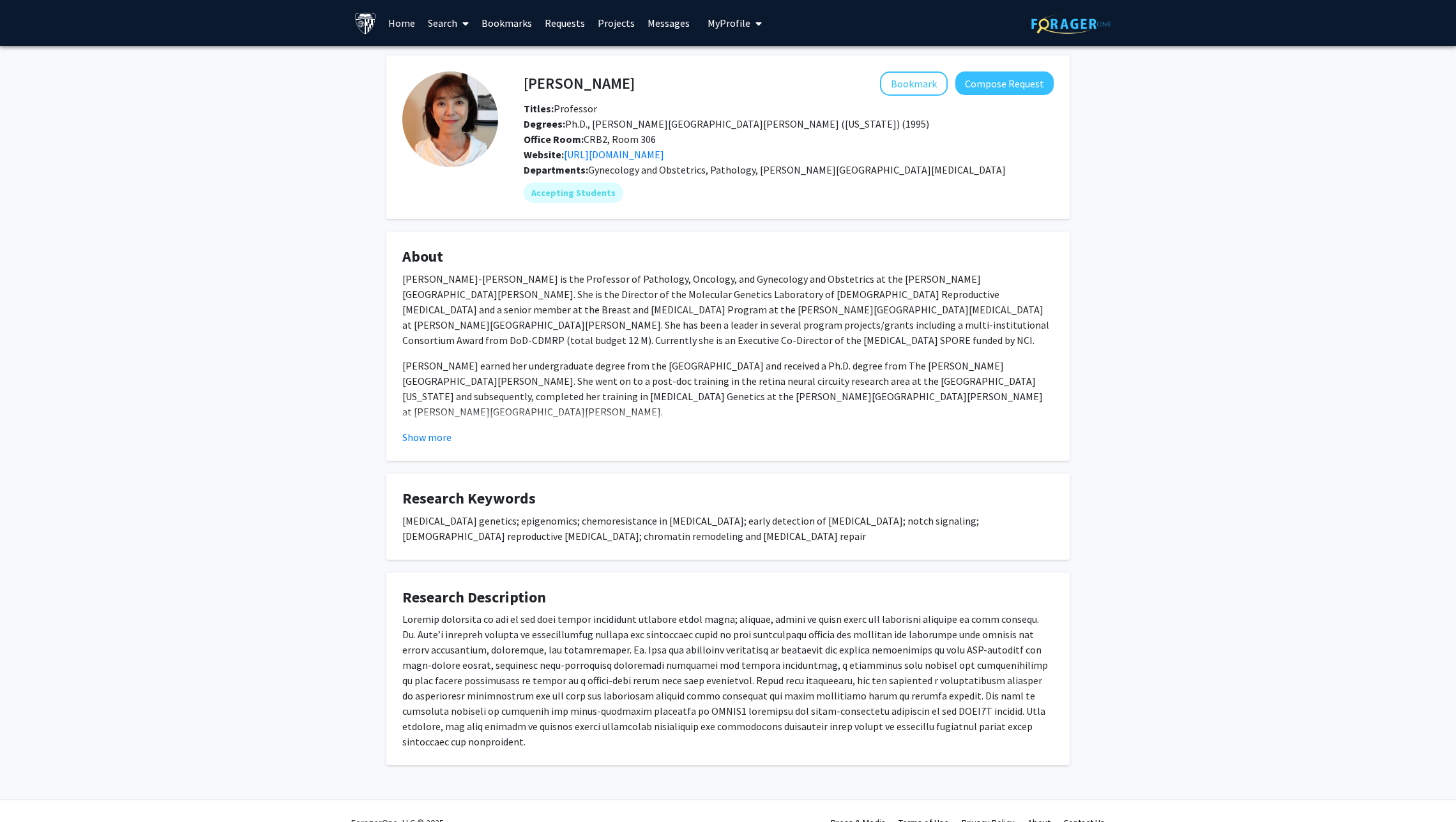
click at [300, 390] on div "Tian-Li Wang Bookmark Compose Request Titles: Professor Degrees: Ph.D., Johns H…" at bounding box center [728, 426] width 1456 height 761
click at [417, 438] on button "Show more" at bounding box center [427, 438] width 49 height 16
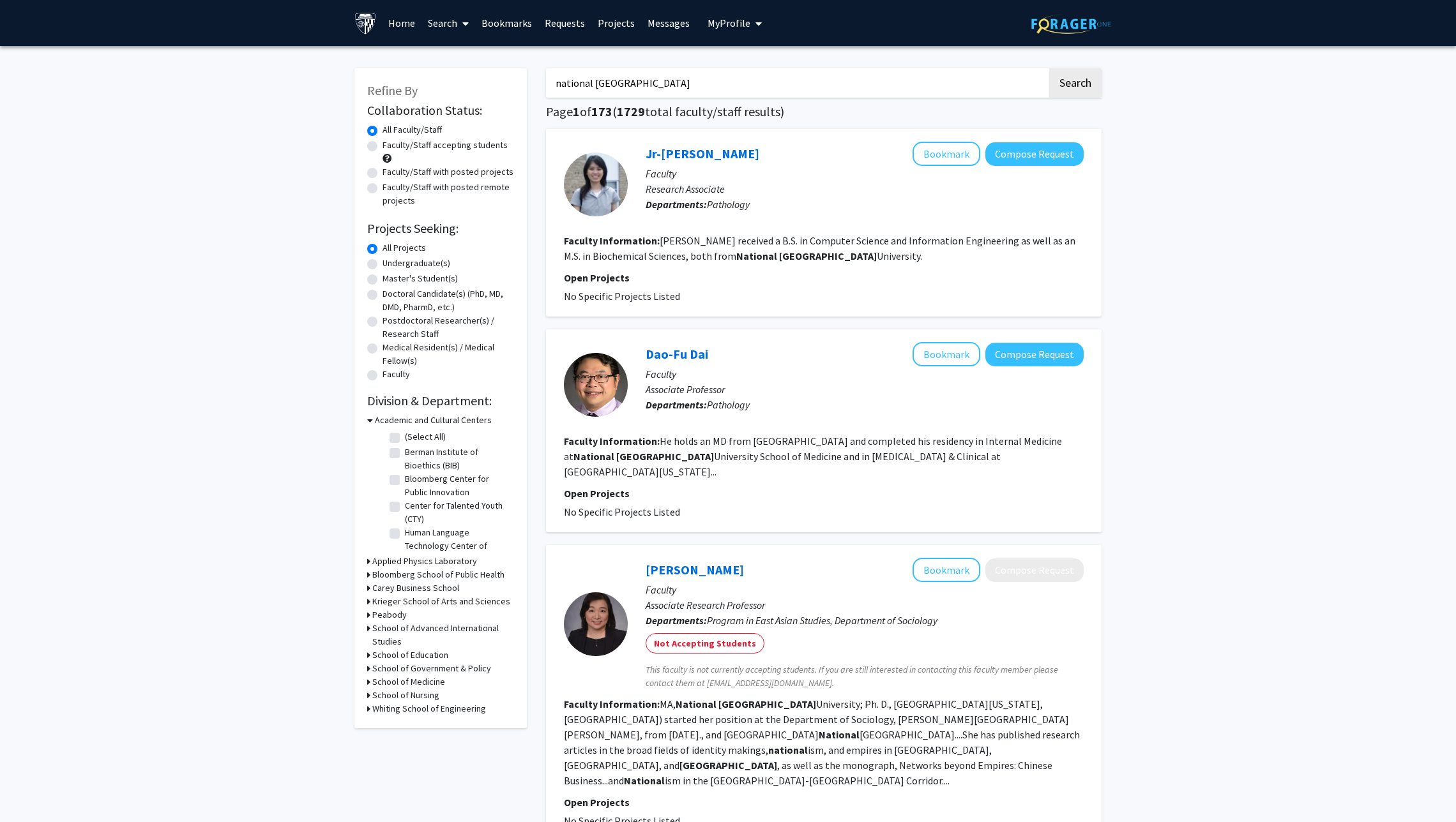
click at [608, 70] on input "national [GEOGRAPHIC_DATA]" at bounding box center [797, 83] width 502 height 29
click at [599, 90] on input "national [GEOGRAPHIC_DATA]" at bounding box center [797, 83] width 502 height 29
paste input "le-Ming Shih,"
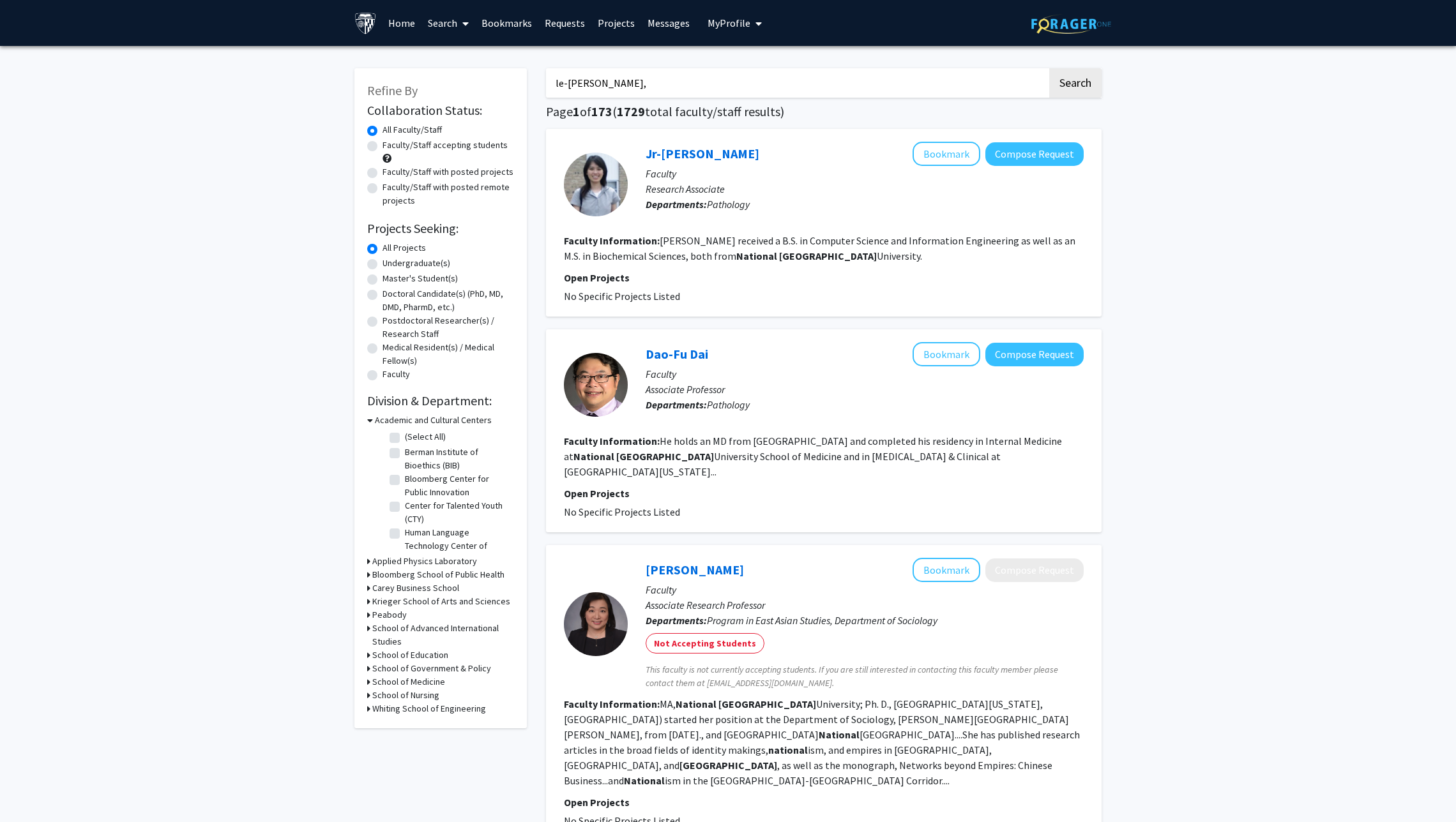
click at [949, 84] on button "Search" at bounding box center [1075, 83] width 52 height 29
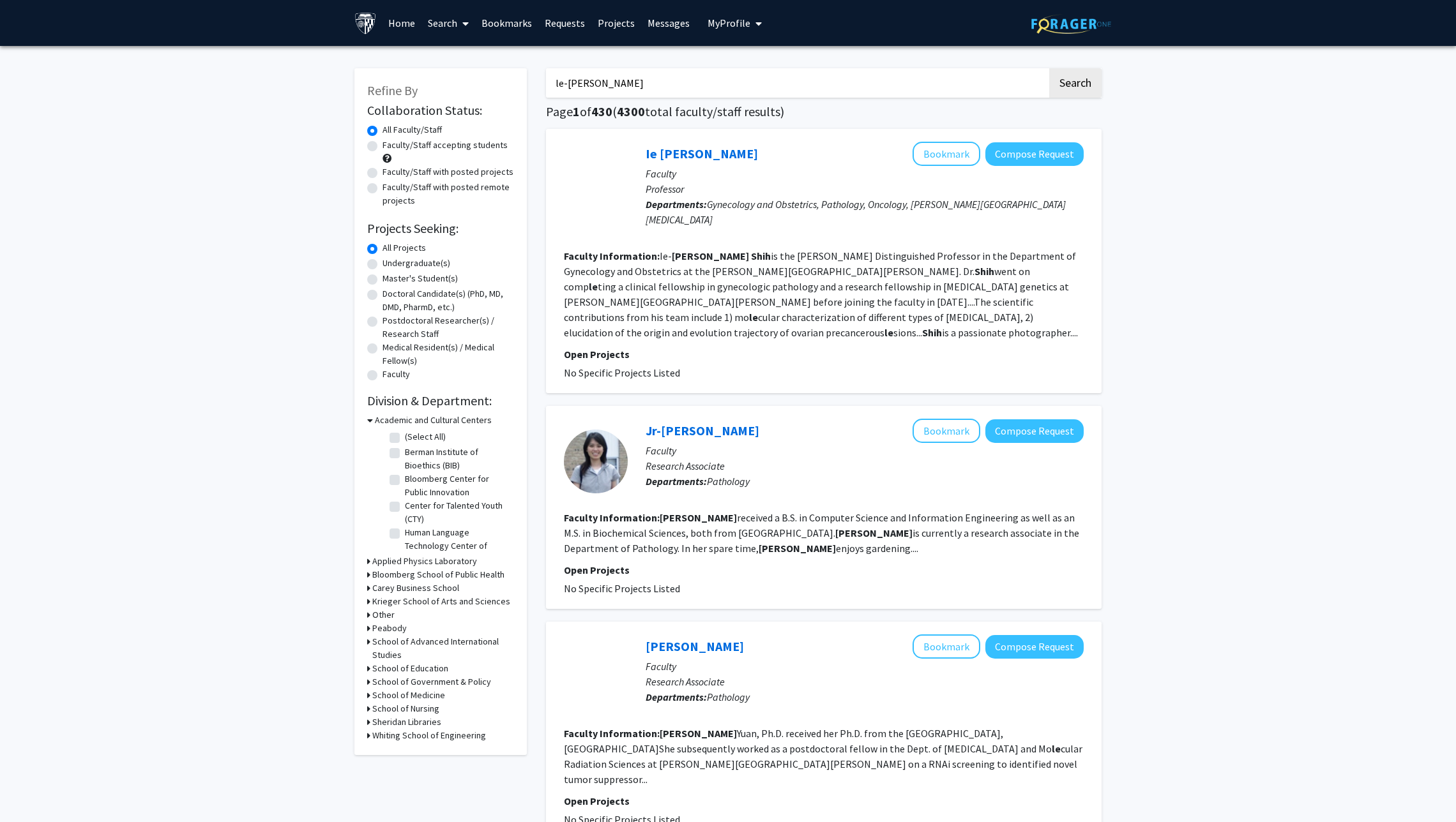
type input "le-Ming Shih"
click at [949, 84] on button "Search" at bounding box center [1075, 83] width 52 height 29
click at [678, 138] on div "Ie Ming Shih Bookmark Compose Request Faculty Professor Departments: Gynecology…" at bounding box center [823, 262] width 556 height 265
click at [678, 159] on link "Ie Ming Shih" at bounding box center [702, 154] width 113 height 16
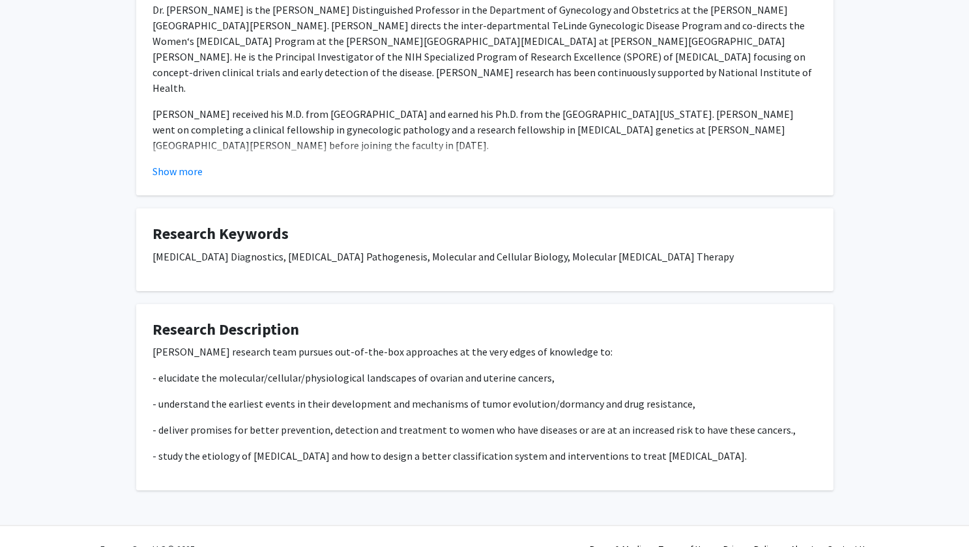
scroll to position [276, 0]
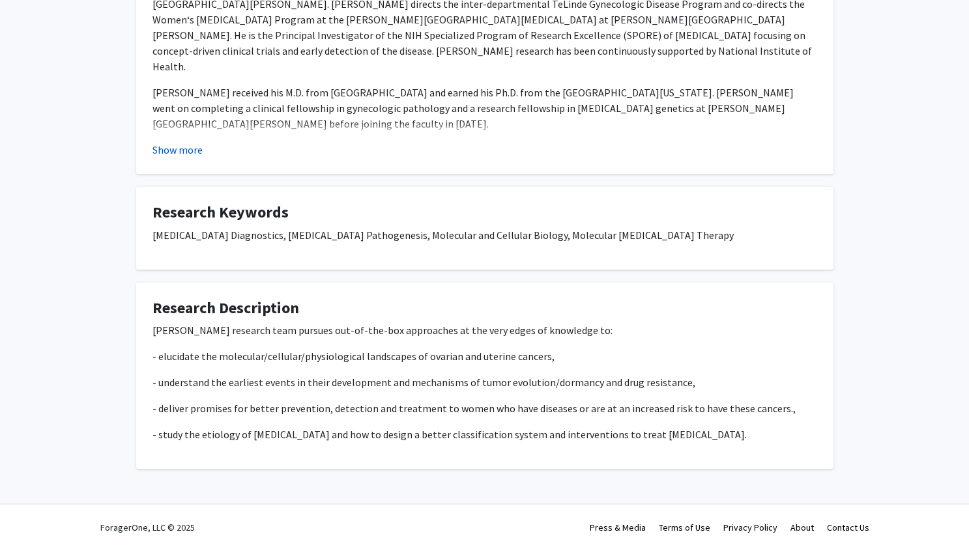
click at [186, 145] on button "Show more" at bounding box center [178, 150] width 50 height 16
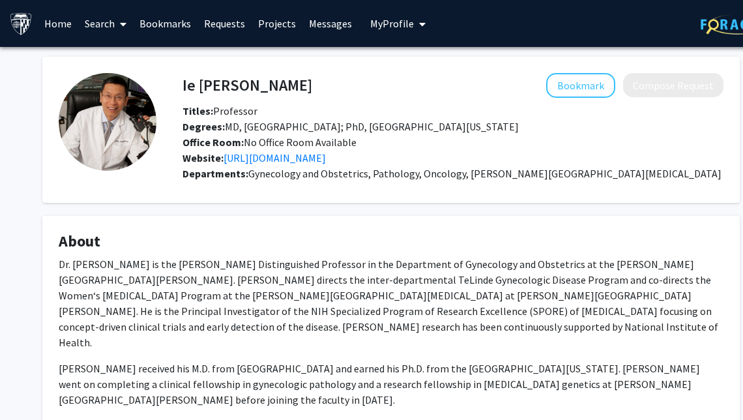
scroll to position [0, 0]
